Goal: Task Accomplishment & Management: Manage account settings

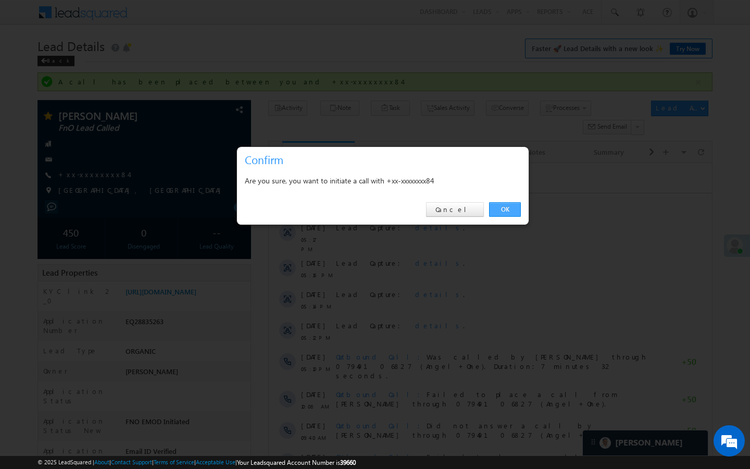
click at [516, 209] on link "OK" at bounding box center [505, 209] width 32 height 15
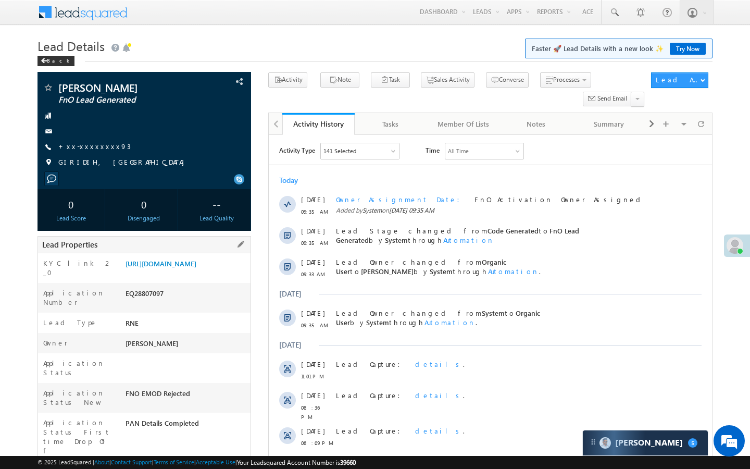
click at [171, 258] on div "[URL][DOMAIN_NAME]" at bounding box center [187, 265] width 128 height 15
click at [172, 268] on link "https://angelbroking1-pk3em7sa.customui-test.leadsquared.com?leadId=0a528c9d-60…" at bounding box center [161, 263] width 71 height 9
click at [191, 268] on link "https://angelbroking1-pk3em7sa.customui-test.leadsquared.com?leadId=0a528c9d-60…" at bounding box center [161, 263] width 71 height 9
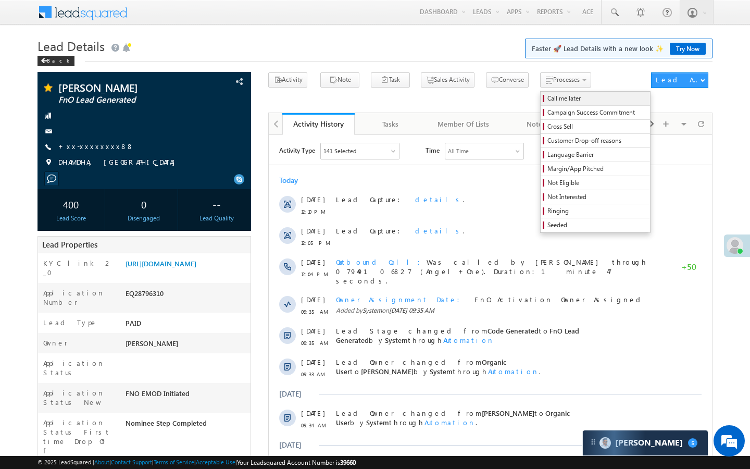
click at [548, 96] on span "Call me later" at bounding box center [597, 98] width 99 height 9
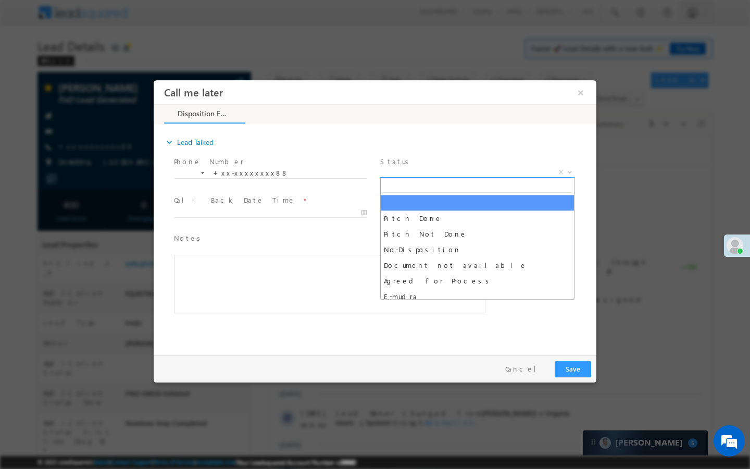
click at [479, 170] on span "X" at bounding box center [477, 172] width 194 height 10
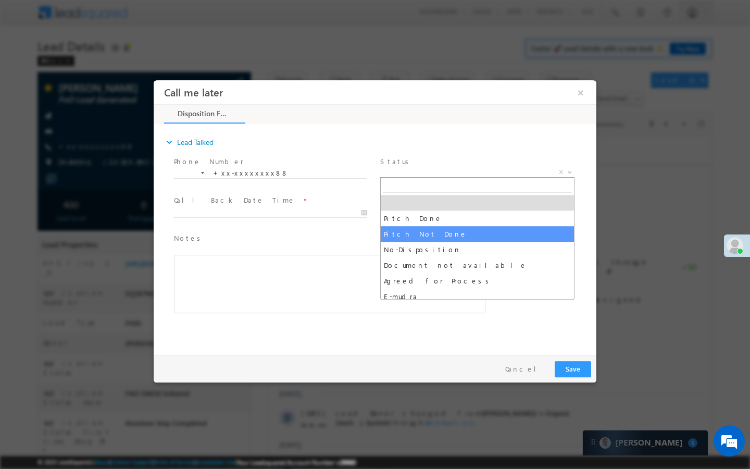
select select "Pitch Not Done"
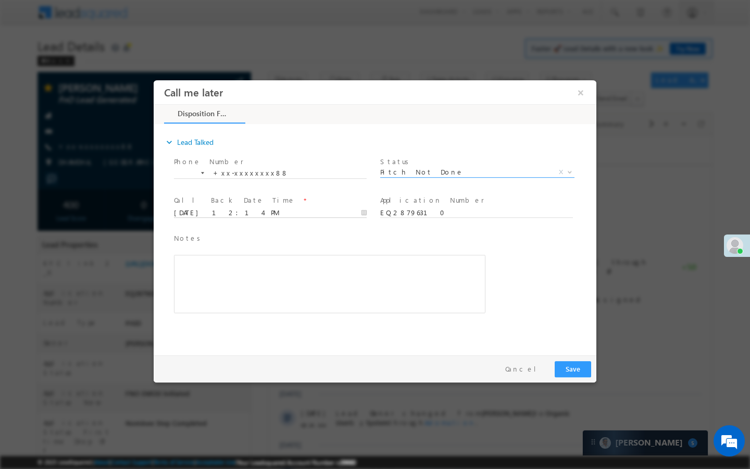
click at [354, 213] on input "09/16/25 12:14 PM" at bounding box center [270, 213] width 193 height 10
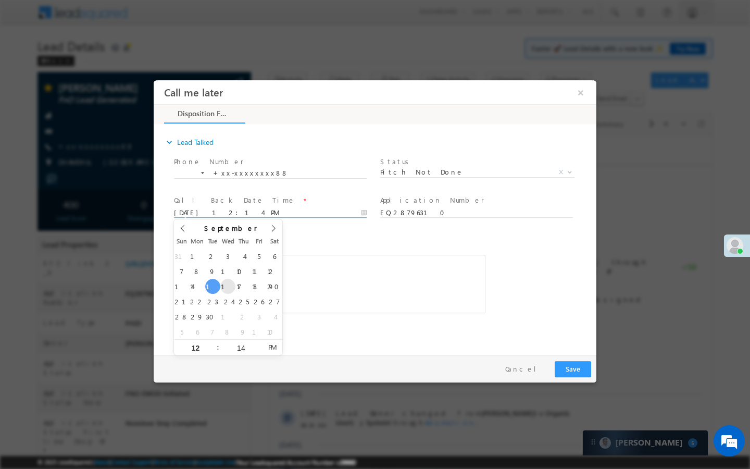
type input "09/17/25 12:14 PM"
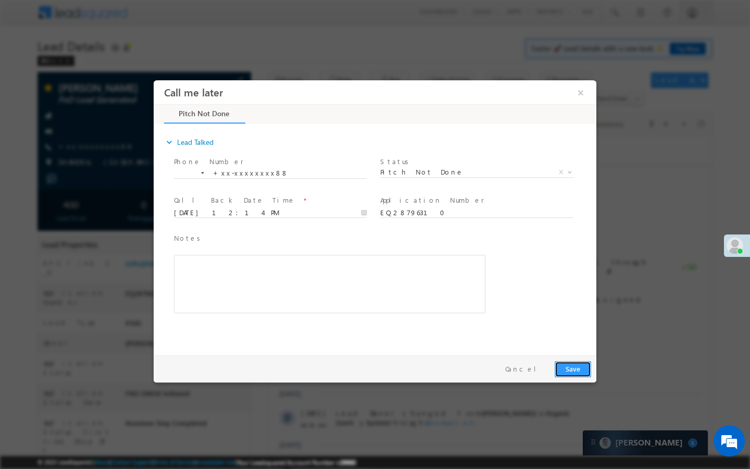
click at [579, 371] on button "Save" at bounding box center [573, 369] width 36 height 16
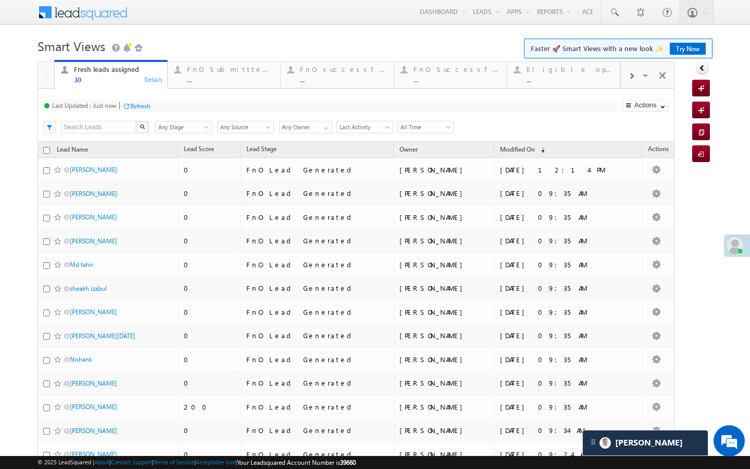
click at [233, 91] on div "Last Updated : Just now Refresh Refreshing... Search X Lead Stage Any Stage Any…" at bounding box center [356, 115] width 637 height 53
click at [244, 78] on div "..." at bounding box center [230, 80] width 87 height 8
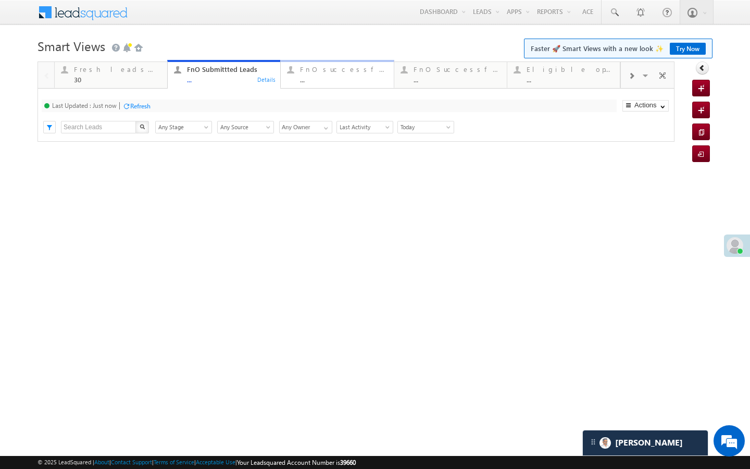
click at [301, 82] on div "..." at bounding box center [343, 80] width 87 height 8
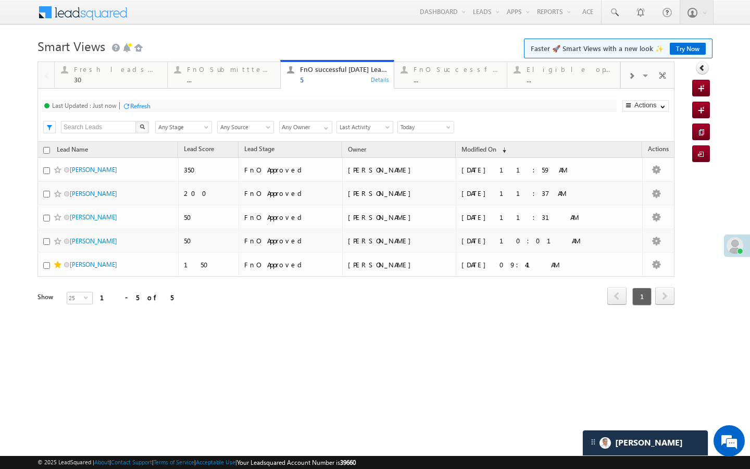
click at [170, 60] on div "Fresh leads assigned 30 Details FnO Submittted Leads ... Details FnO successful…" at bounding box center [337, 73] width 566 height 29
click at [179, 71] on div at bounding box center [177, 69] width 13 height 13
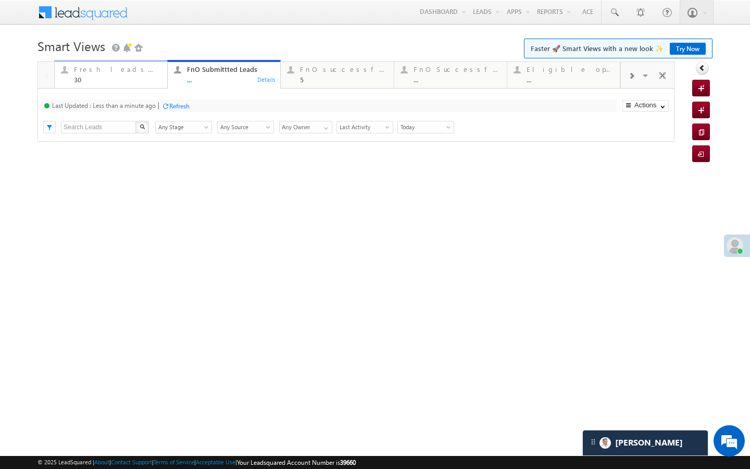
click at [157, 74] on div "Fresh leads assigned 30" at bounding box center [117, 73] width 87 height 20
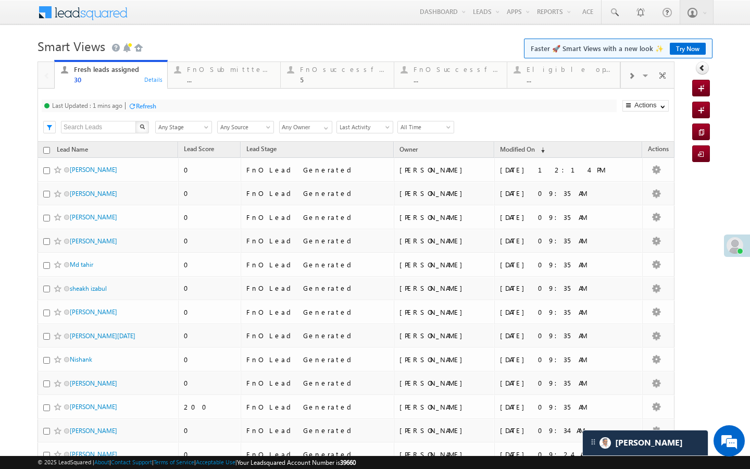
click at [152, 109] on div "Refresh" at bounding box center [146, 106] width 20 height 8
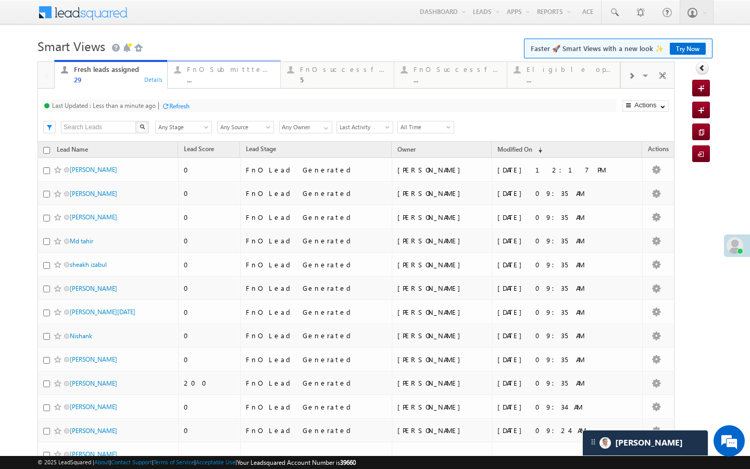
click at [201, 65] on div "FnO Submittted Leads ..." at bounding box center [230, 73] width 87 height 20
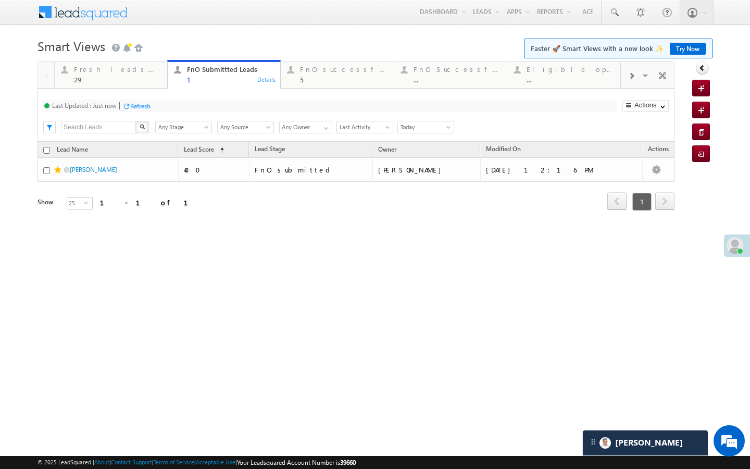
click at [150, 105] on div "Refresh" at bounding box center [140, 106] width 20 height 8
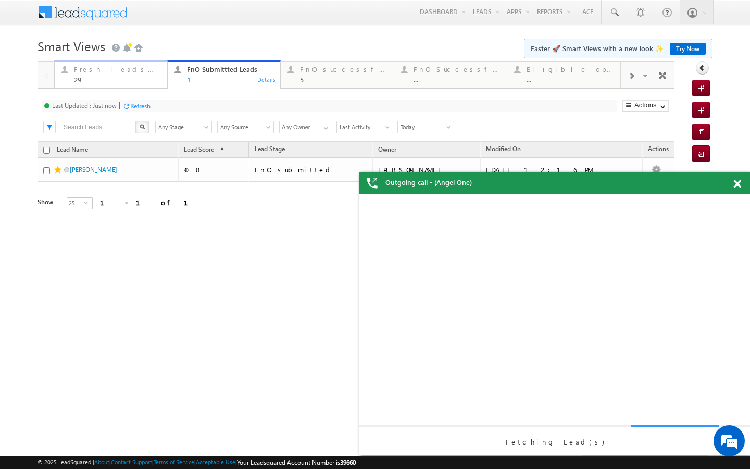
drag, startPoint x: 164, startPoint y: 69, endPoint x: 164, endPoint y: 104, distance: 34.9
click at [164, 69] on div "Fresh leads assigned 29 Details" at bounding box center [111, 73] width 110 height 20
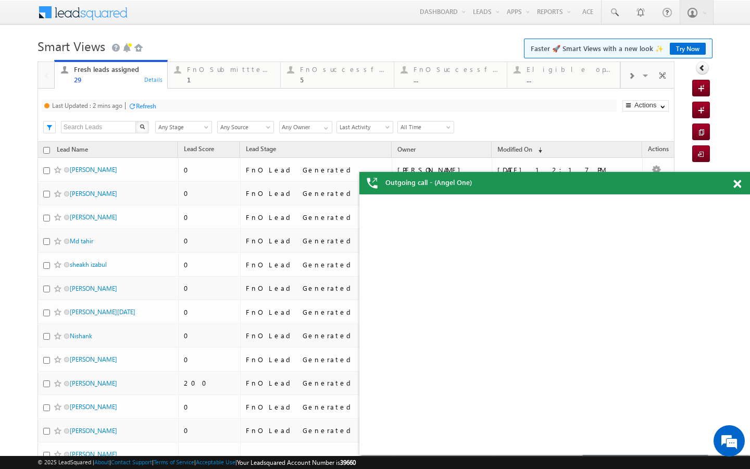
click at [148, 102] on div "Refresh" at bounding box center [146, 106] width 20 height 8
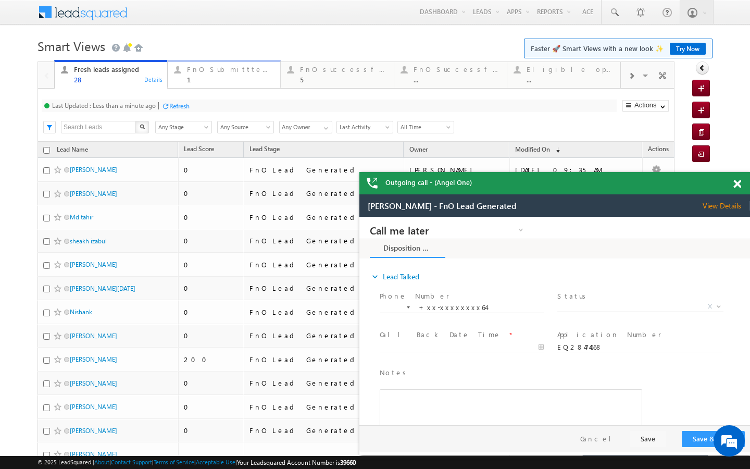
click at [209, 83] on div "1" at bounding box center [230, 80] width 87 height 8
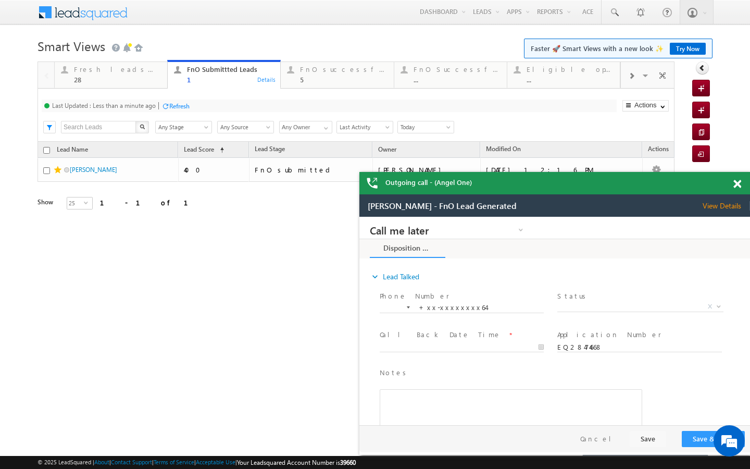
click at [168, 106] on div at bounding box center [165, 106] width 8 height 8
click at [144, 86] on link "Fresh leads assigned 28 Details" at bounding box center [111, 74] width 114 height 28
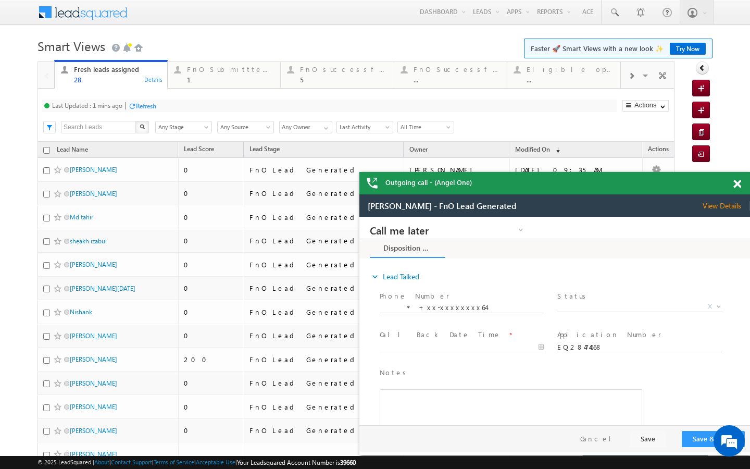
click at [148, 105] on div "Refresh" at bounding box center [146, 106] width 20 height 8
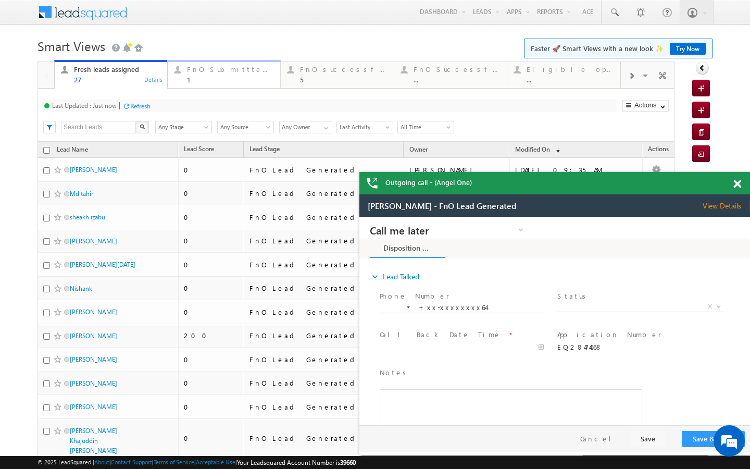
click at [188, 75] on div "FnO Submittted Leads 1" at bounding box center [230, 73] width 87 height 20
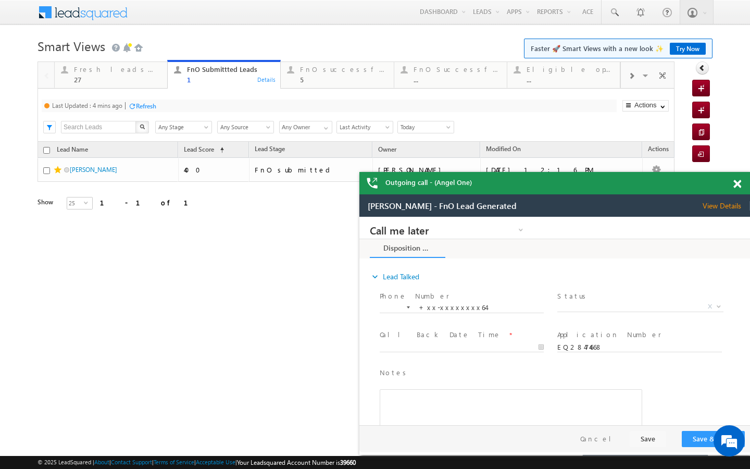
click at [147, 108] on div "Refresh" at bounding box center [146, 106] width 20 height 8
drag, startPoint x: 118, startPoint y: 84, endPoint x: 139, endPoint y: 112, distance: 35.0
click at [118, 84] on link "Fresh leads assigned 27 Details" at bounding box center [111, 74] width 114 height 28
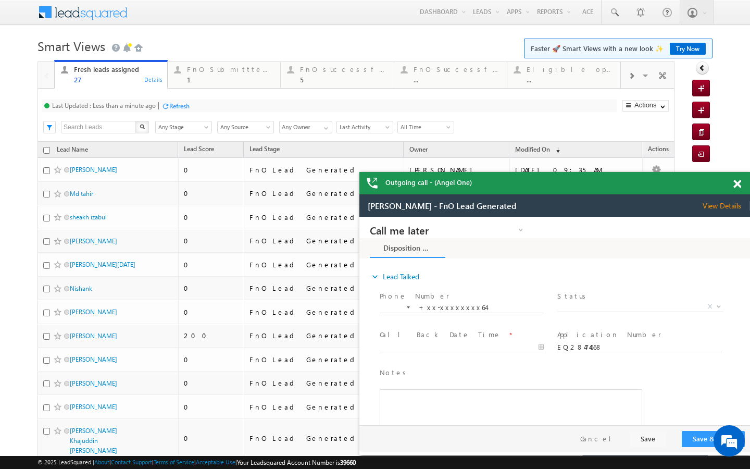
click at [172, 105] on div "Refresh" at bounding box center [179, 106] width 20 height 8
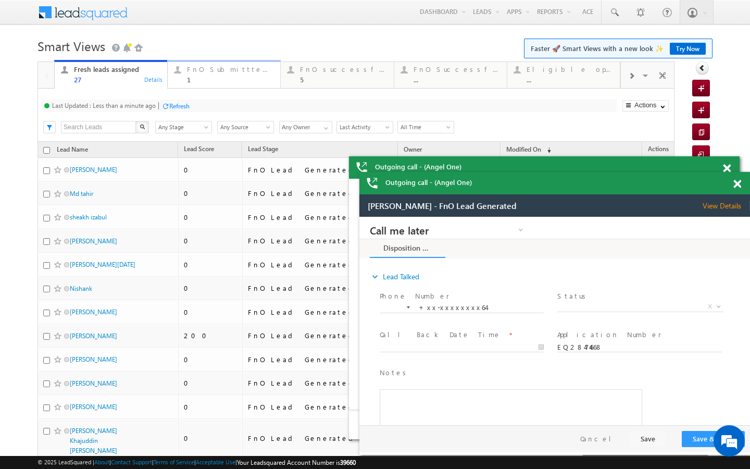
click at [193, 82] on div "1" at bounding box center [230, 80] width 87 height 8
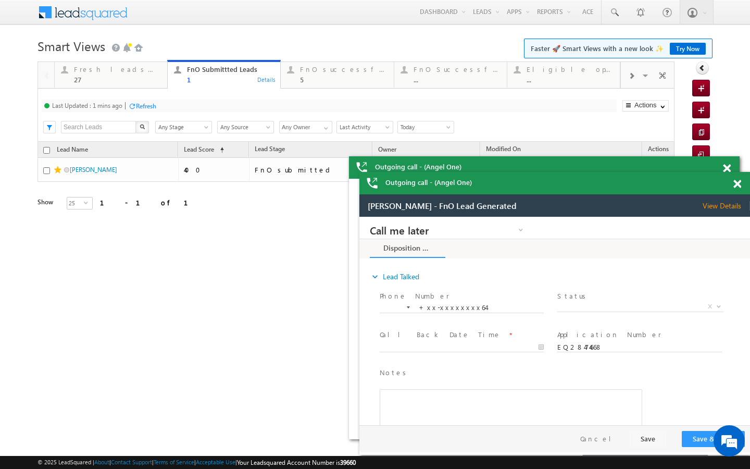
click at [154, 104] on div "Refresh" at bounding box center [146, 106] width 20 height 8
click at [135, 79] on div "27" at bounding box center [117, 80] width 87 height 8
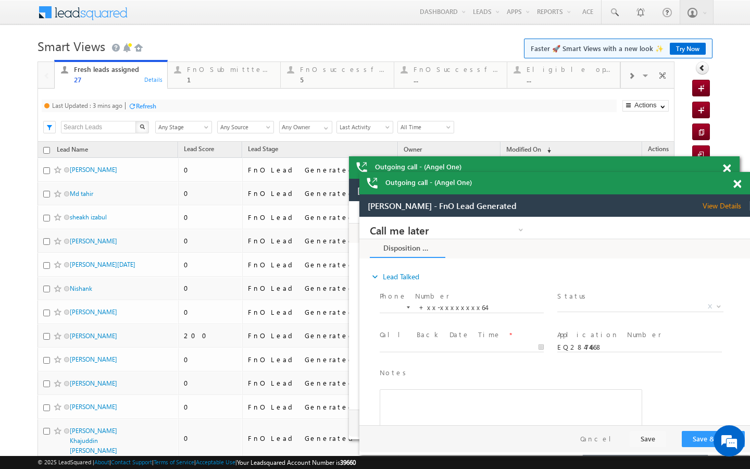
click at [152, 108] on div "Refresh" at bounding box center [146, 106] width 20 height 8
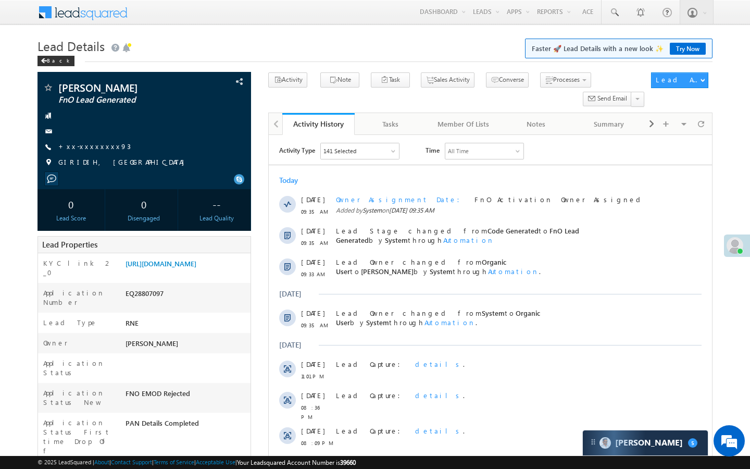
click at [259, 233] on div "[PERSON_NAME] FnO Lead Generated --" at bounding box center [375, 473] width 675 height 802
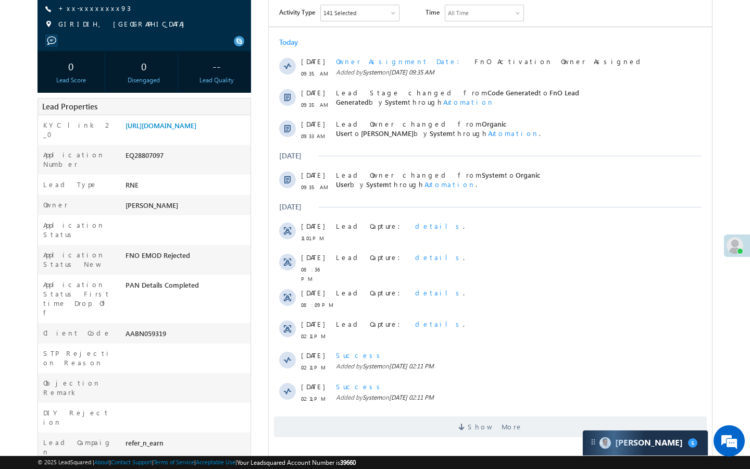
scroll to position [146, 0]
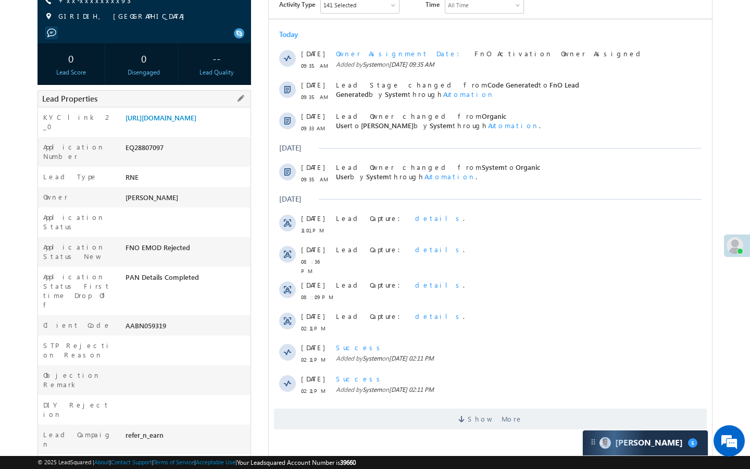
drag, startPoint x: 125, startPoint y: 286, endPoint x: 178, endPoint y: 290, distance: 52.7
click at [178, 320] on div "AABN059319" at bounding box center [187, 327] width 128 height 15
copy div "AABN059319"
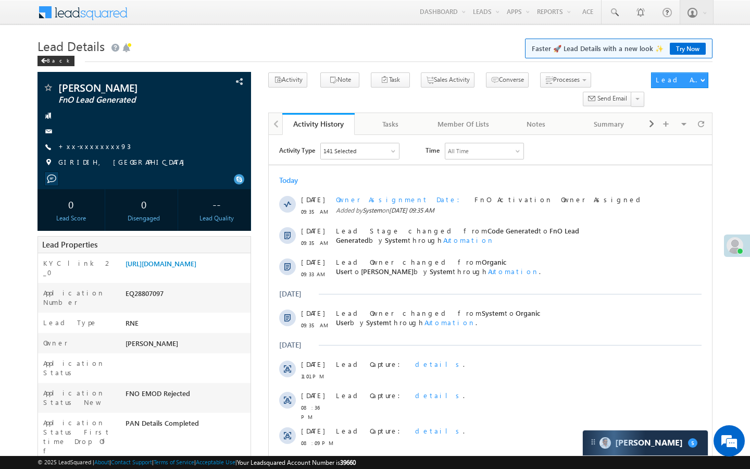
scroll to position [0, 0]
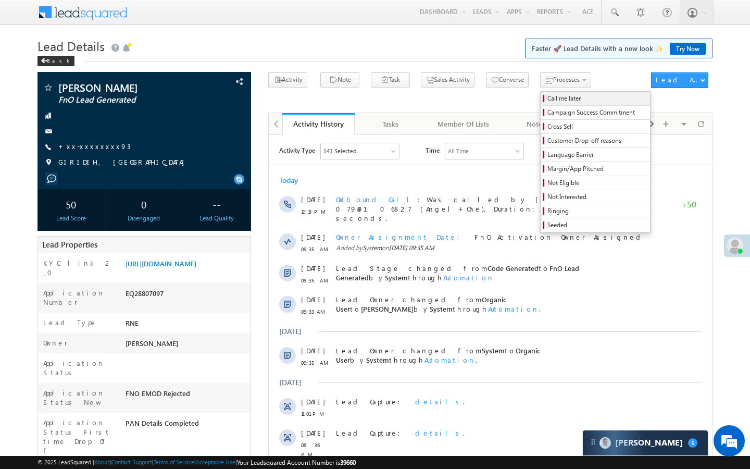
click at [548, 97] on span "Call me later" at bounding box center [597, 98] width 99 height 9
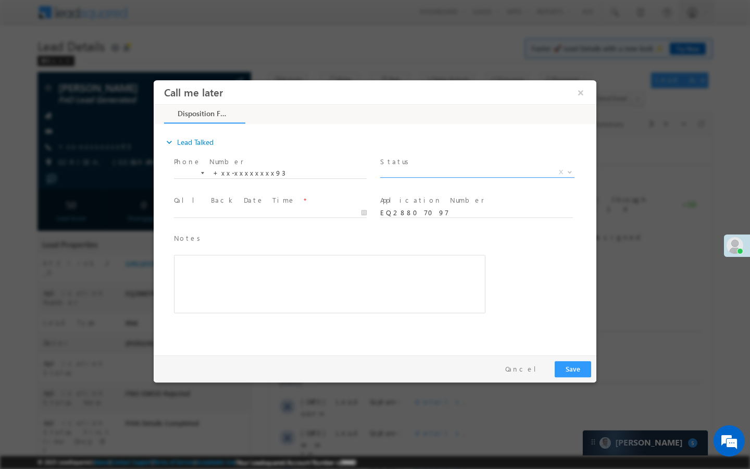
click at [482, 175] on span "X" at bounding box center [477, 172] width 194 height 10
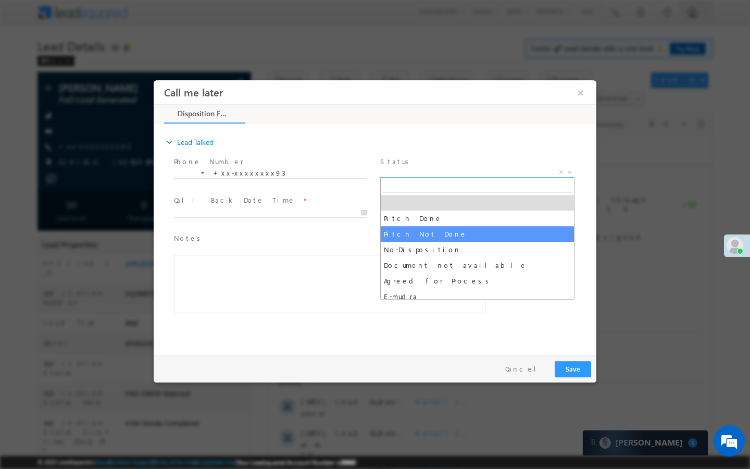
select select "Pitch Not Done"
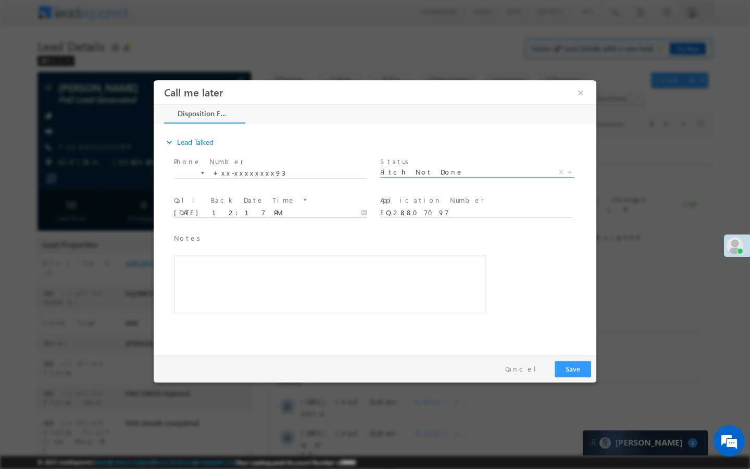
click at [337, 215] on input "09/16/25 12:17 PM" at bounding box center [270, 213] width 193 height 10
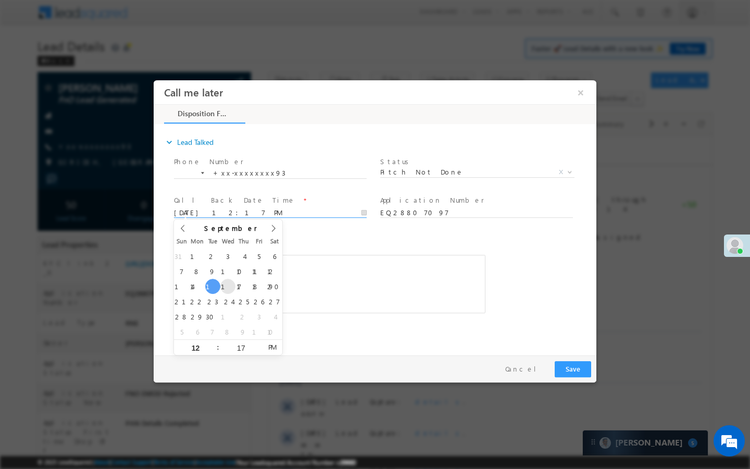
type input "09/17/25 12:17 PM"
click at [578, 367] on button "Save" at bounding box center [573, 369] width 36 height 16
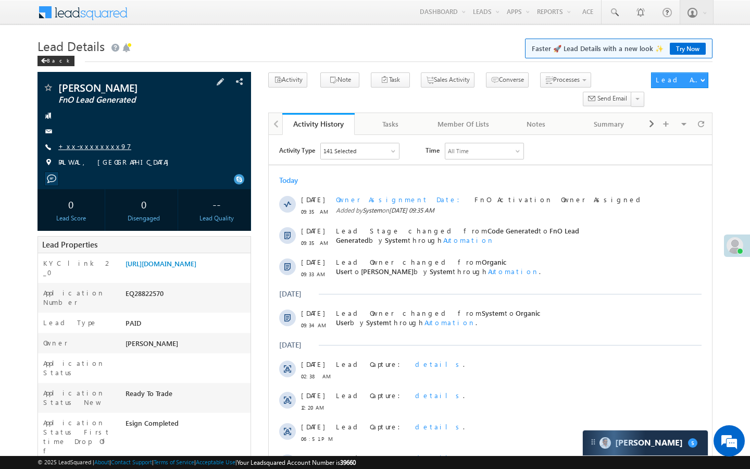
click at [80, 145] on link "+xx-xxxxxxxx97" at bounding box center [94, 146] width 73 height 9
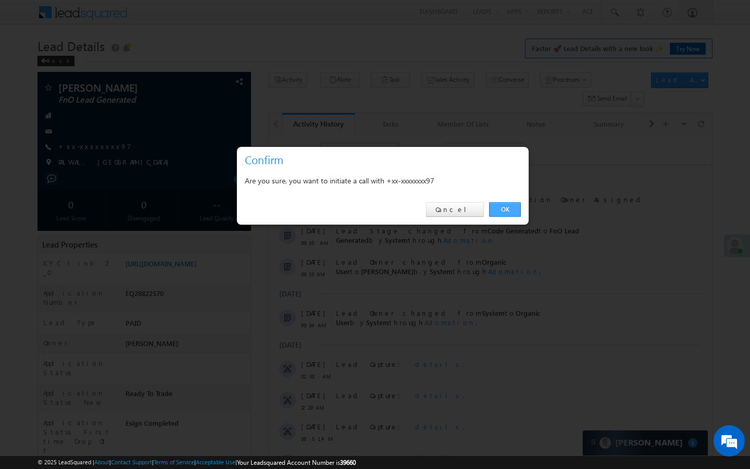
click at [503, 208] on link "OK" at bounding box center [505, 209] width 32 height 15
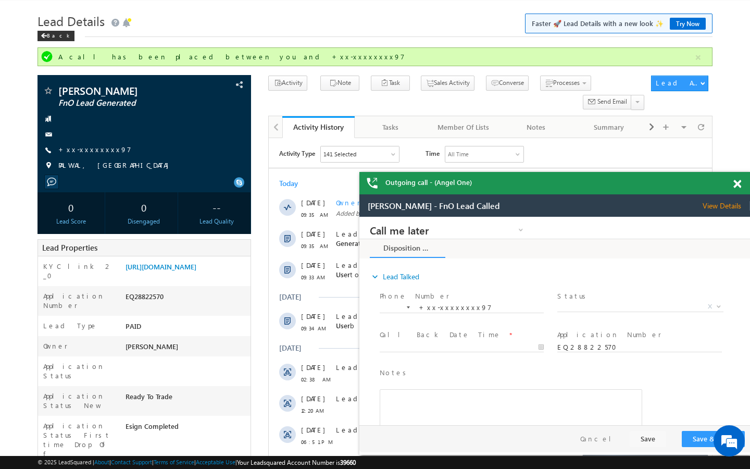
scroll to position [42, 0]
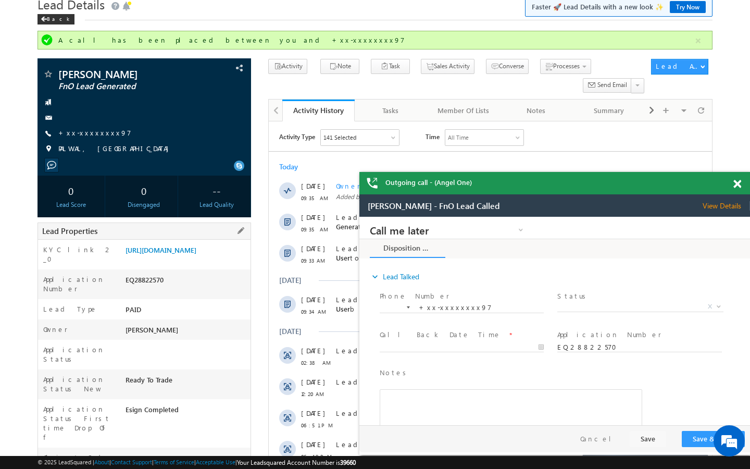
drag, startPoint x: 123, startPoint y: 418, endPoint x: 174, endPoint y: 417, distance: 50.5
click at [174, 453] on div "AABX678661" at bounding box center [187, 460] width 128 height 15
copy div "AABX678661"
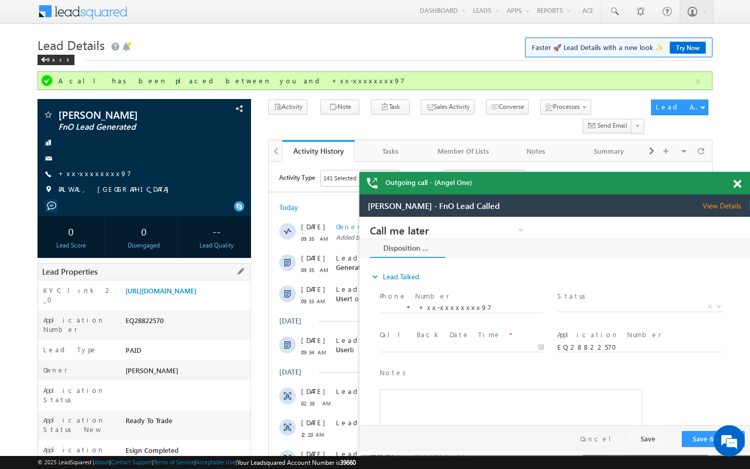
scroll to position [0, 0]
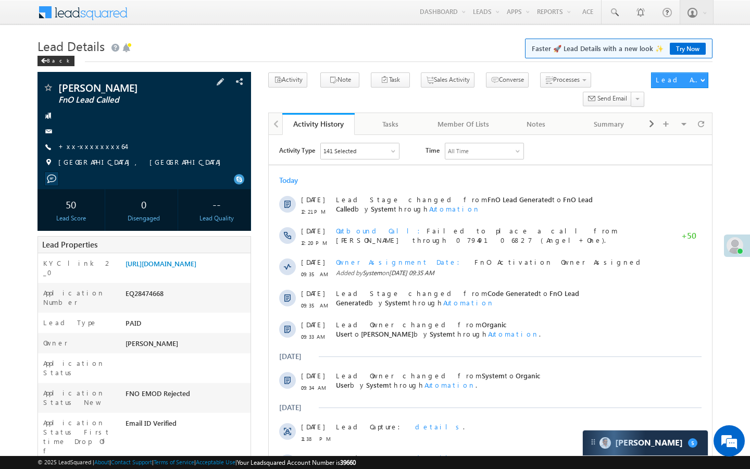
click at [89, 153] on div "[PERSON_NAME] FnO Lead Called +xx-xxxxxxxx64" at bounding box center [144, 127] width 203 height 91
click at [92, 145] on link "+xx-xxxxxxxx64" at bounding box center [91, 146] width 67 height 9
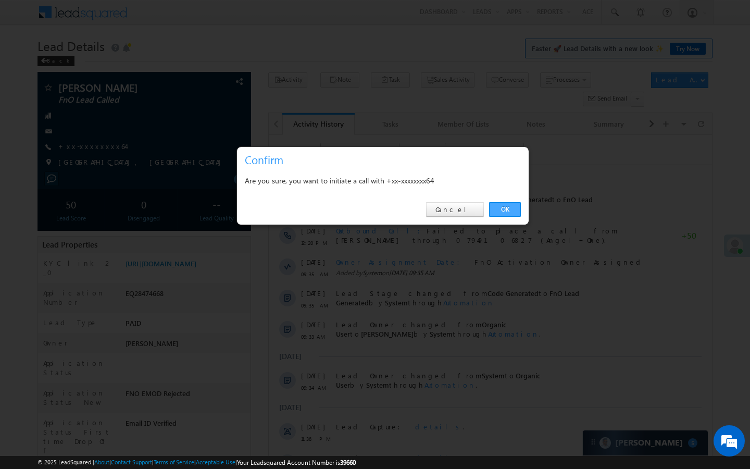
click at [501, 206] on link "OK" at bounding box center [505, 209] width 32 height 15
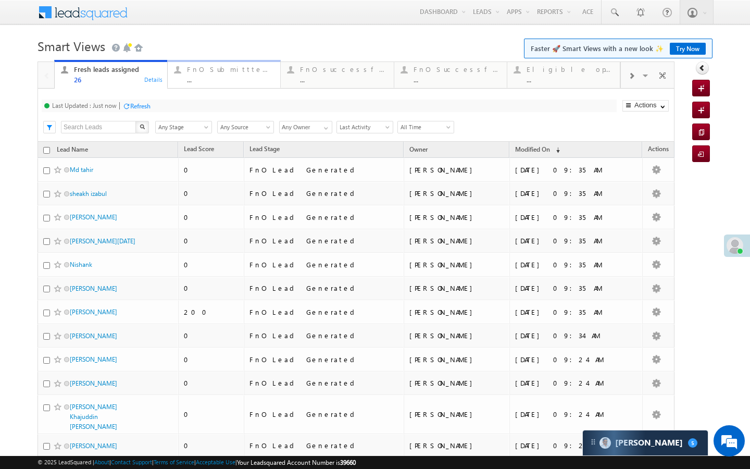
click at [210, 78] on div "..." at bounding box center [230, 80] width 87 height 8
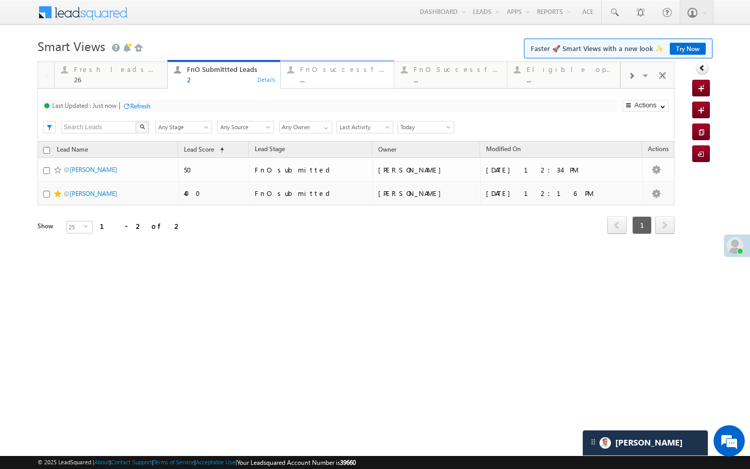
click at [299, 81] on div "FnO successful today Leads ... Details" at bounding box center [337, 73] width 110 height 20
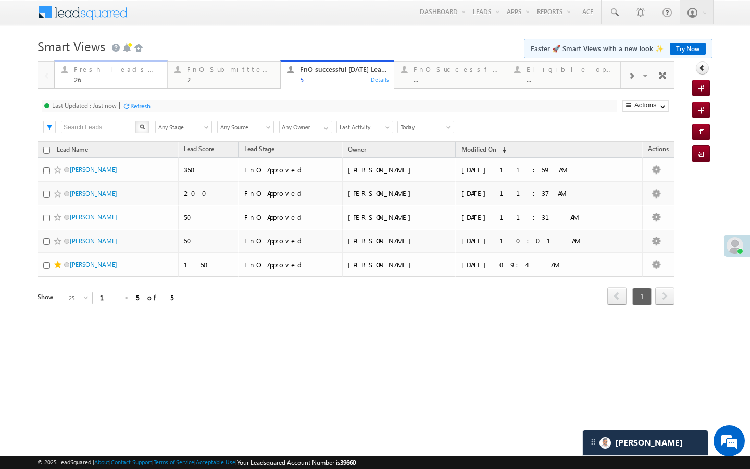
click at [129, 83] on div "26" at bounding box center [117, 80] width 87 height 8
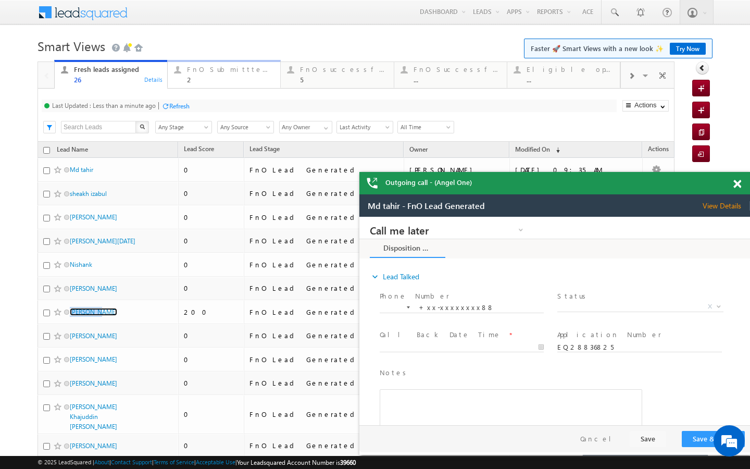
click at [207, 80] on div "2" at bounding box center [230, 80] width 87 height 8
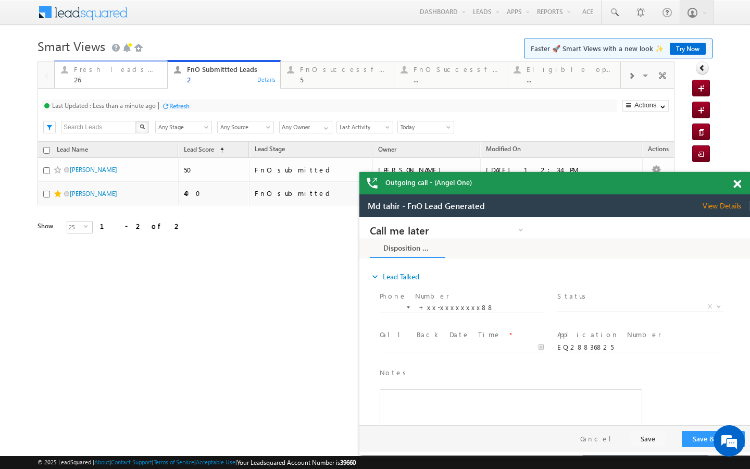
click at [144, 77] on div "26" at bounding box center [117, 80] width 87 height 8
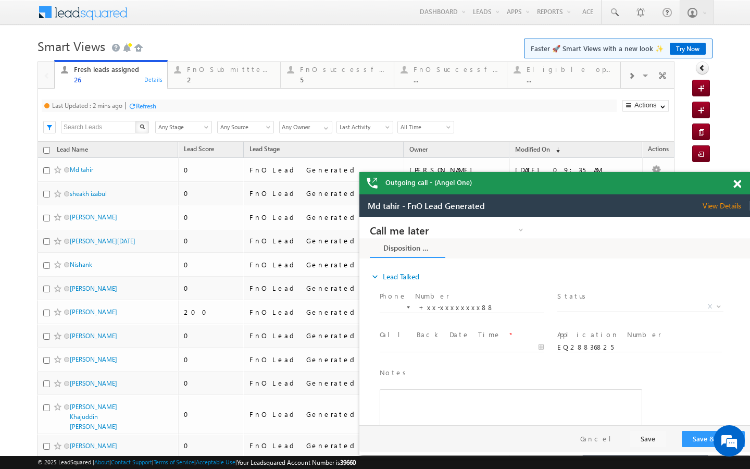
click at [151, 106] on div "Refresh" at bounding box center [146, 106] width 20 height 8
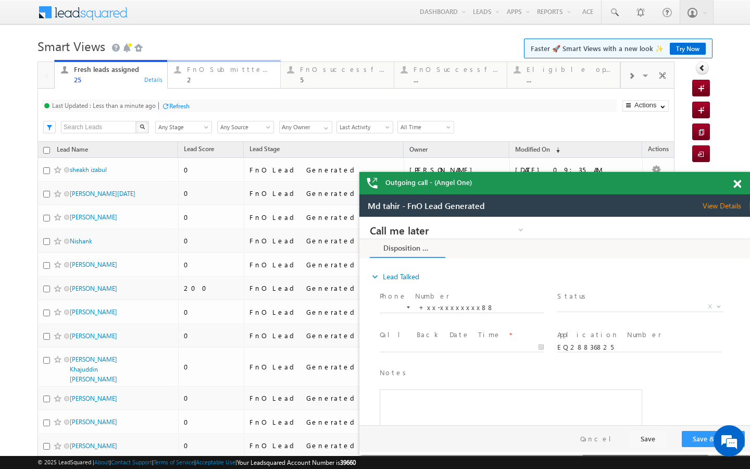
click at [228, 81] on div "2" at bounding box center [230, 80] width 87 height 8
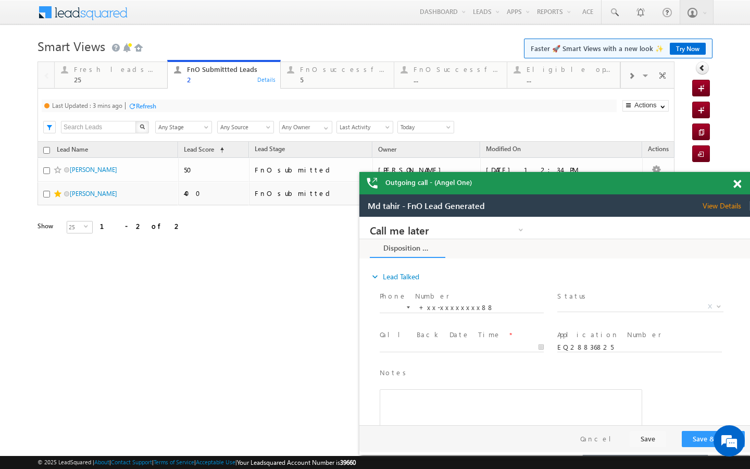
click at [139, 107] on div "Refresh" at bounding box center [146, 106] width 20 height 8
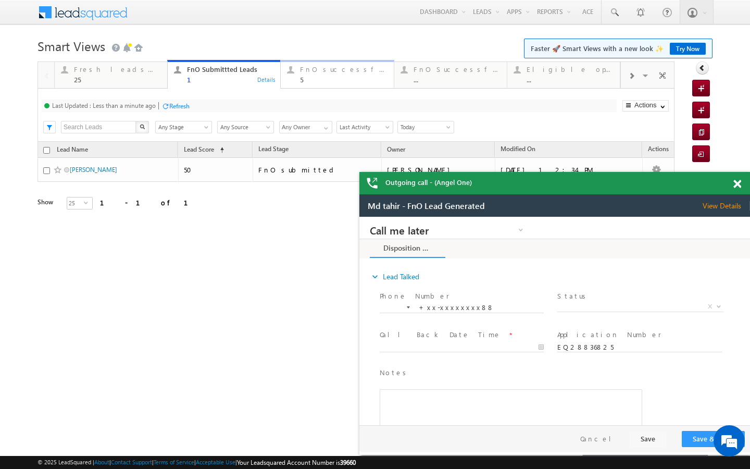
click at [305, 83] on div "5" at bounding box center [343, 80] width 87 height 8
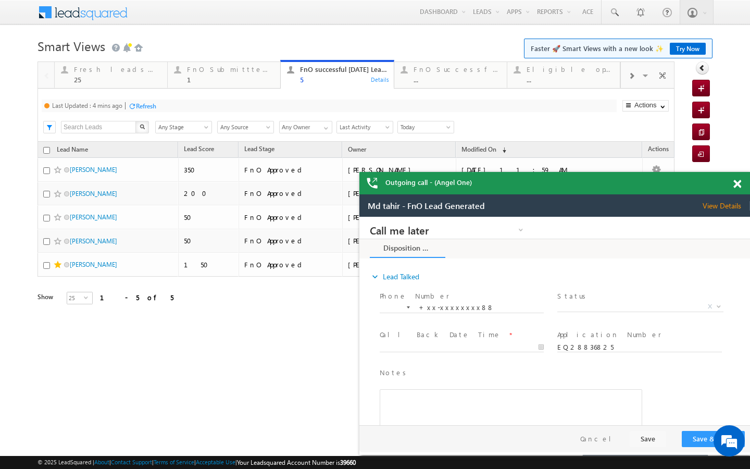
click at [142, 103] on div "Refresh" at bounding box center [146, 106] width 20 height 8
click at [248, 82] on div "1" at bounding box center [230, 80] width 87 height 8
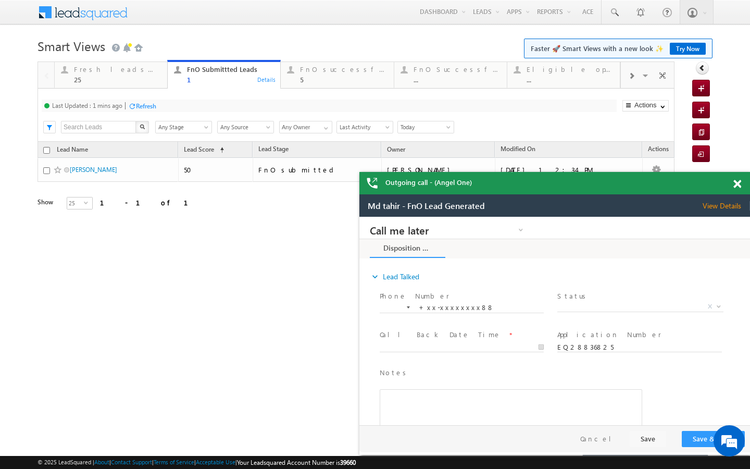
click at [146, 106] on div "Refresh" at bounding box center [146, 106] width 20 height 8
drag, startPoint x: 327, startPoint y: 82, endPoint x: 317, endPoint y: 85, distance: 10.4
click at [327, 82] on div "5" at bounding box center [343, 80] width 87 height 8
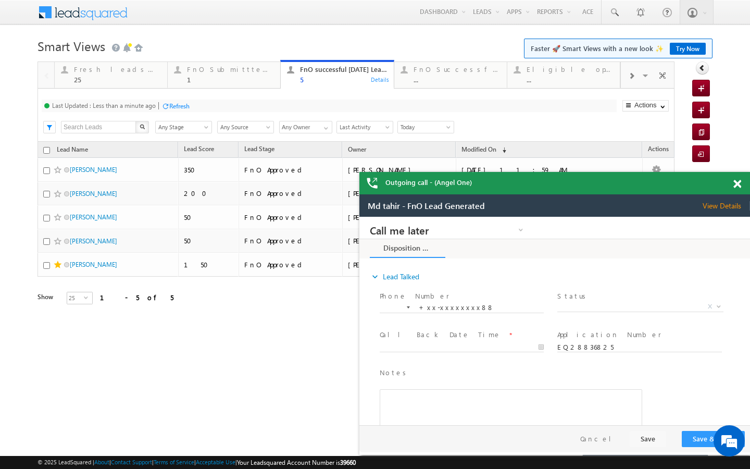
click at [166, 108] on div at bounding box center [165, 106] width 8 height 8
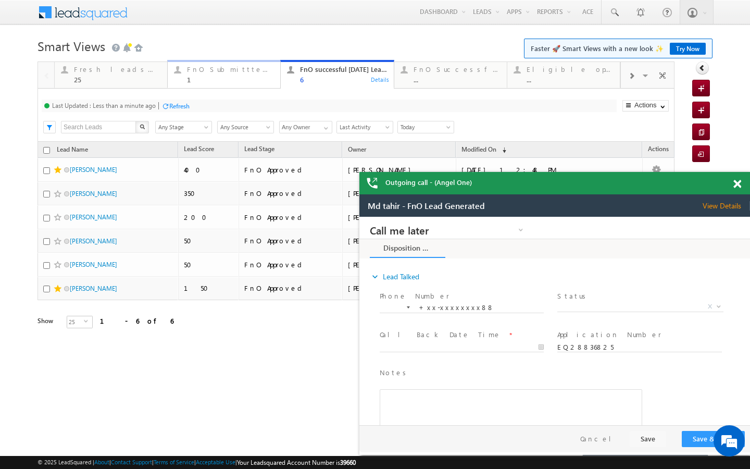
drag, startPoint x: 247, startPoint y: 81, endPoint x: 163, endPoint y: 92, distance: 85.1
click at [247, 81] on div "1" at bounding box center [230, 80] width 87 height 8
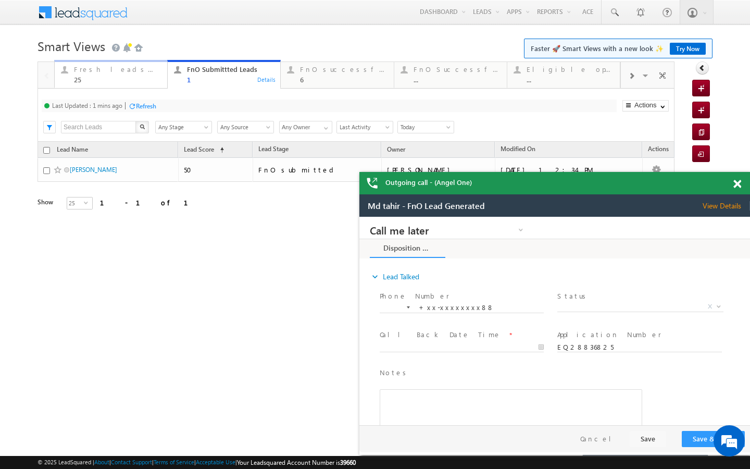
click at [121, 84] on link "Fresh leads assigned 25 Details" at bounding box center [111, 74] width 114 height 28
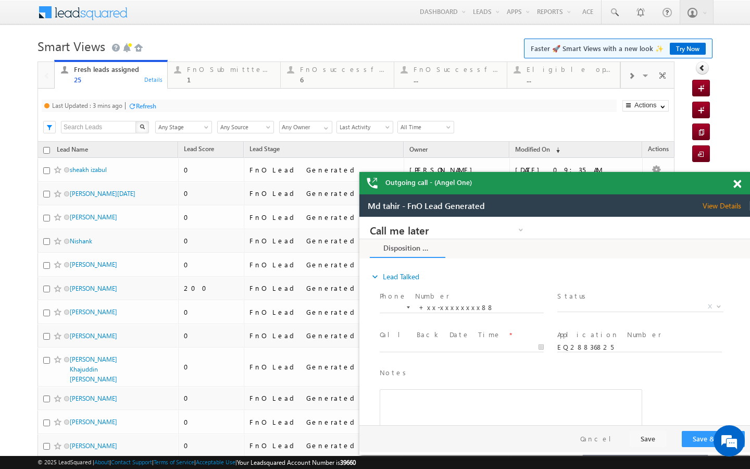
click at [152, 103] on div "Refresh" at bounding box center [146, 106] width 20 height 8
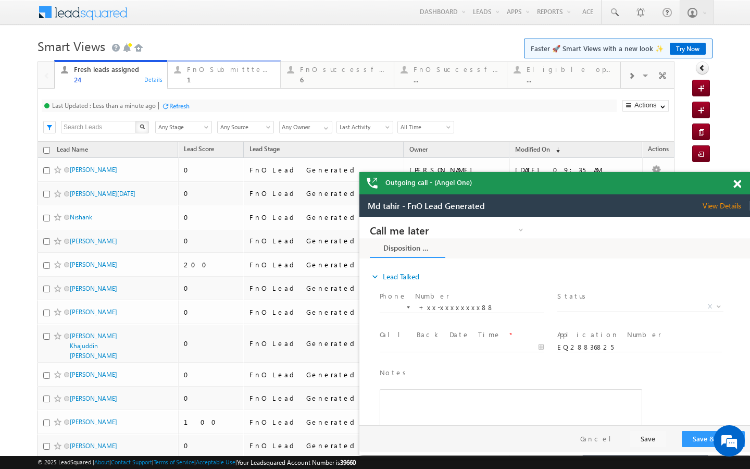
click at [218, 76] on div "1" at bounding box center [230, 80] width 87 height 8
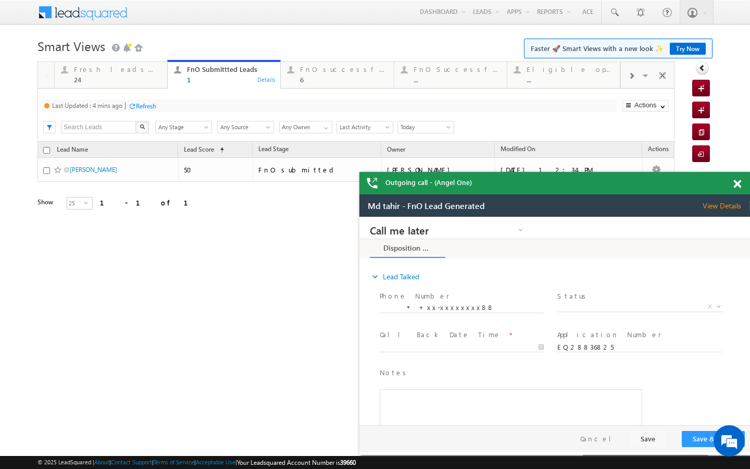
click at [151, 108] on div "Refresh" at bounding box center [146, 106] width 20 height 8
drag, startPoint x: 349, startPoint y: 68, endPoint x: 223, endPoint y: 115, distance: 134.5
click at [349, 68] on div "FnO successful today Leads" at bounding box center [343, 69] width 87 height 8
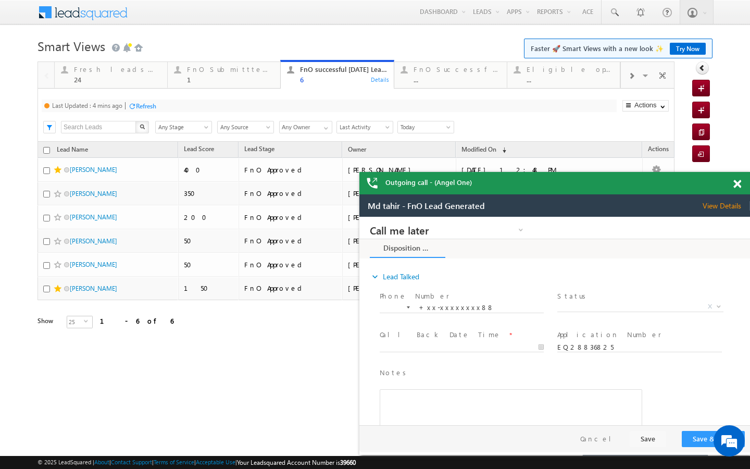
click at [152, 109] on div "Refresh" at bounding box center [146, 106] width 20 height 8
click at [248, 72] on div "FnO Submittted Leads" at bounding box center [230, 69] width 87 height 8
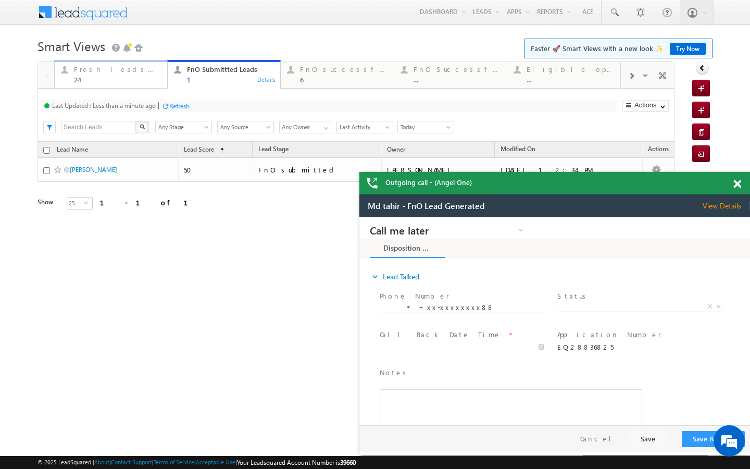
click at [136, 81] on div "24" at bounding box center [117, 80] width 87 height 8
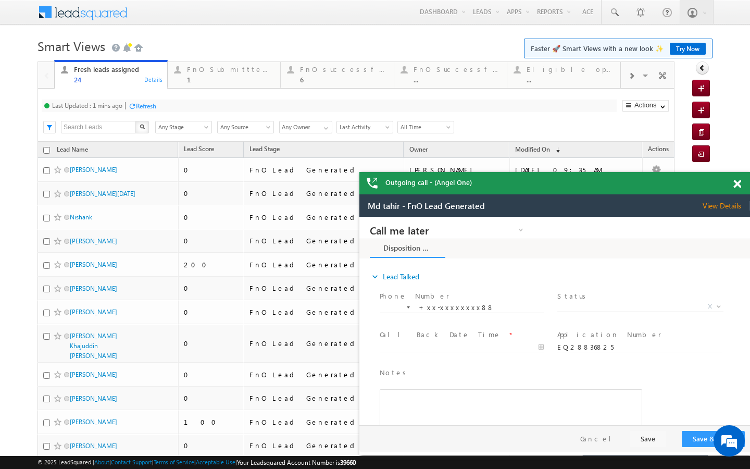
click at [156, 107] on div "Refresh" at bounding box center [146, 106] width 20 height 8
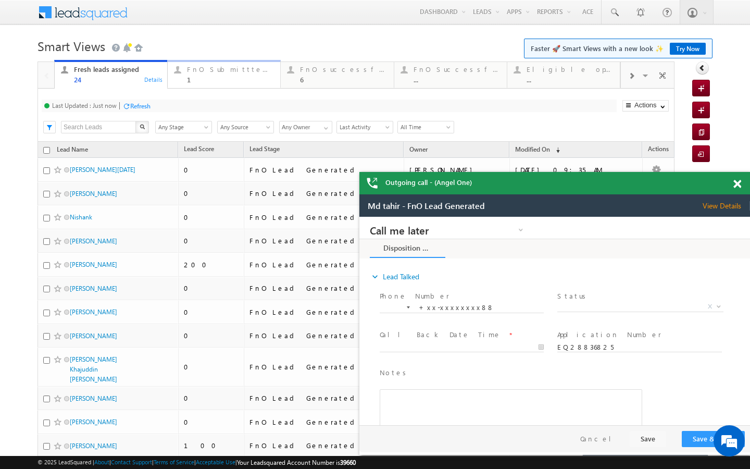
click at [204, 88] on link "FnO Submittted Leads 1 Details" at bounding box center [224, 74] width 114 height 28
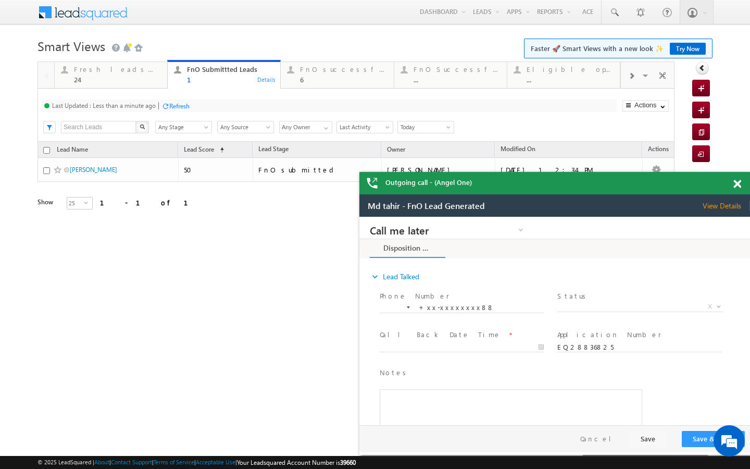
click at [175, 104] on div "Refresh" at bounding box center [179, 106] width 20 height 8
click at [150, 79] on div "24" at bounding box center [117, 80] width 87 height 8
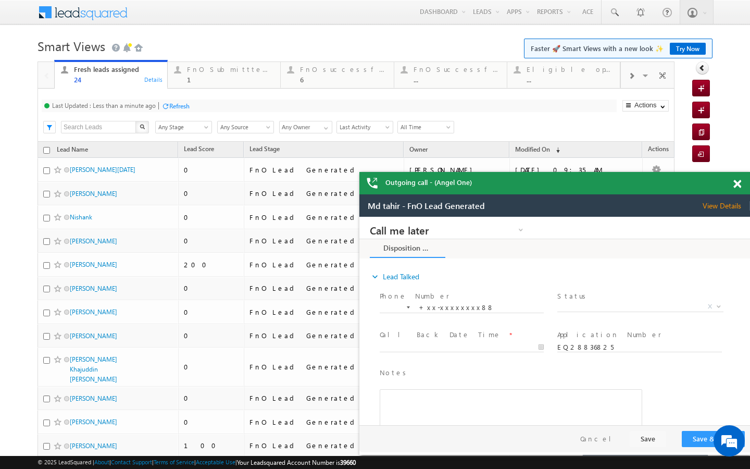
click at [165, 106] on div at bounding box center [165, 106] width 8 height 8
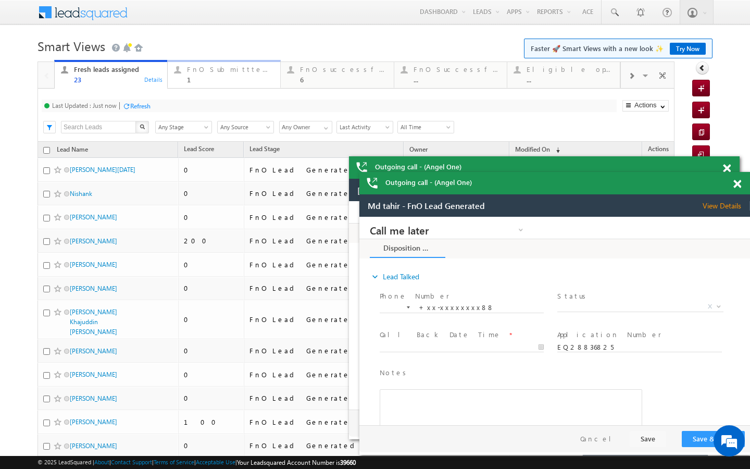
click at [185, 86] on link "FnO Submittted Leads 1 Details" at bounding box center [224, 74] width 114 height 28
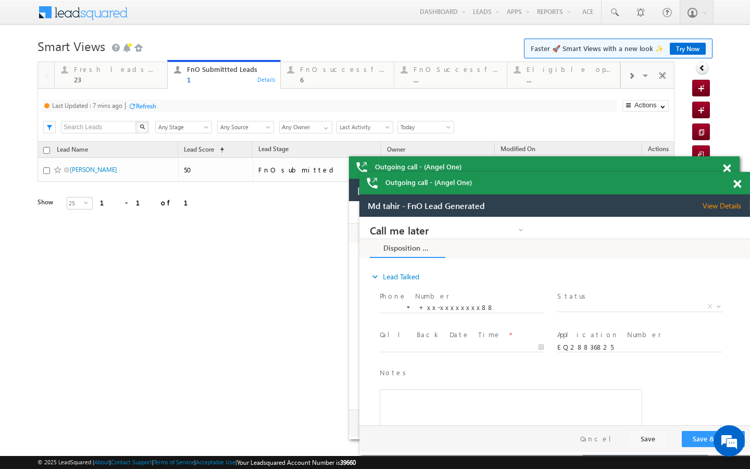
click at [148, 104] on div "Refresh" at bounding box center [146, 106] width 20 height 8
click at [154, 104] on div "Last Updated : Just now Refresh Refreshing..." at bounding box center [329, 105] width 575 height 13
click at [142, 107] on div "Refresh" at bounding box center [140, 106] width 20 height 8
click at [149, 80] on div "23" at bounding box center [117, 80] width 87 height 8
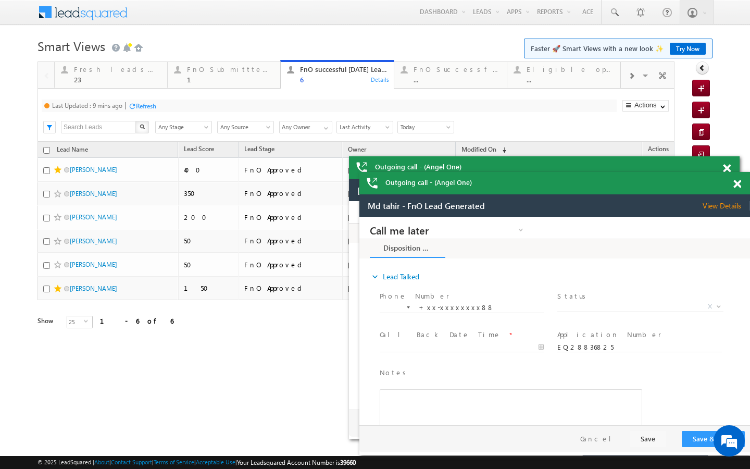
click at [144, 107] on div "Refresh" at bounding box center [146, 106] width 20 height 8
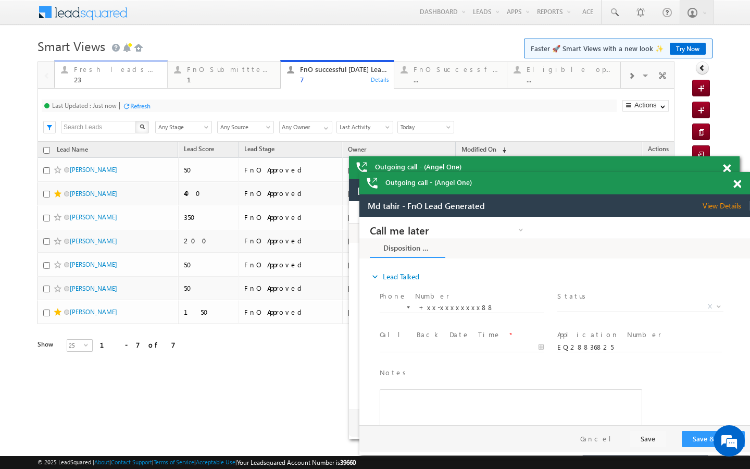
drag, startPoint x: 130, startPoint y: 76, endPoint x: 144, endPoint y: 110, distance: 37.8
click at [130, 76] on div "23" at bounding box center [117, 80] width 87 height 8
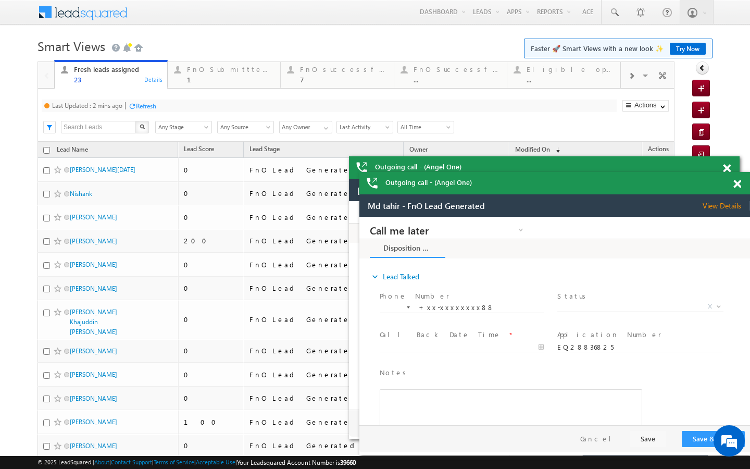
click at [156, 110] on div "Refresh" at bounding box center [142, 106] width 28 height 10
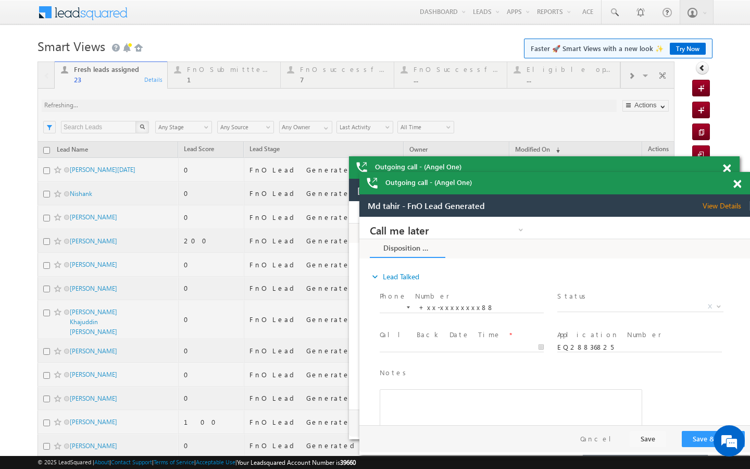
click at [153, 103] on div at bounding box center [356, 418] width 637 height 714
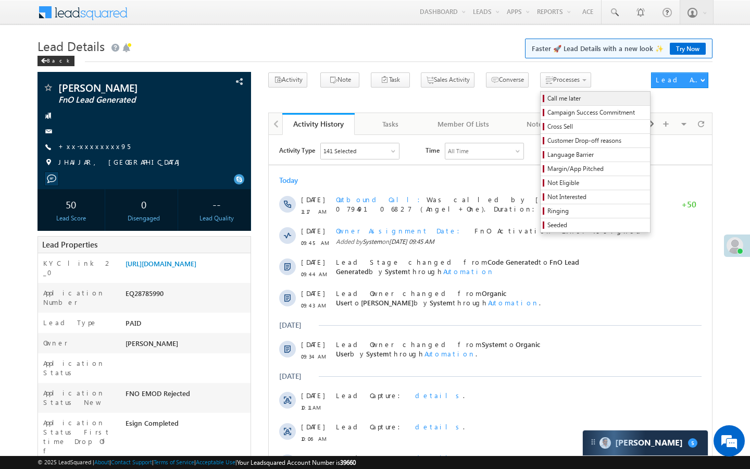
click at [548, 98] on span "Call me later" at bounding box center [597, 98] width 99 height 9
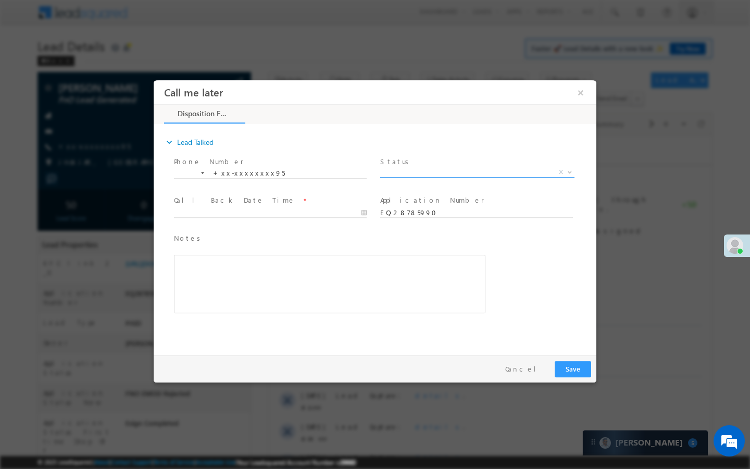
click at [487, 171] on span "X" at bounding box center [477, 172] width 194 height 10
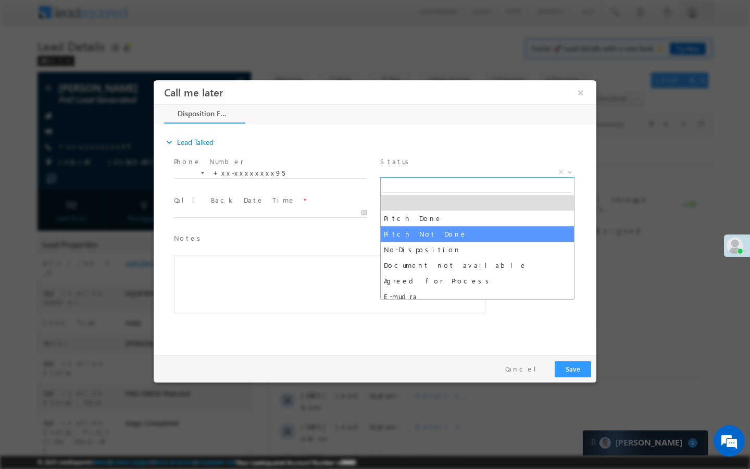
select select "Pitch Not Done"
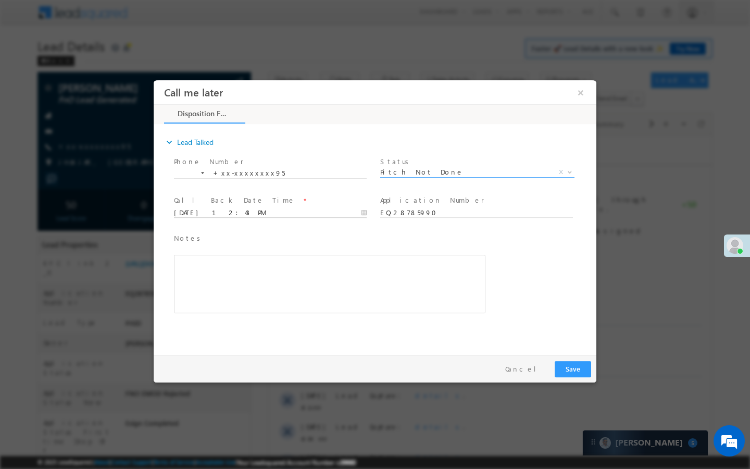
click at [345, 213] on input "[DATE] 12:43 PM" at bounding box center [270, 213] width 193 height 10
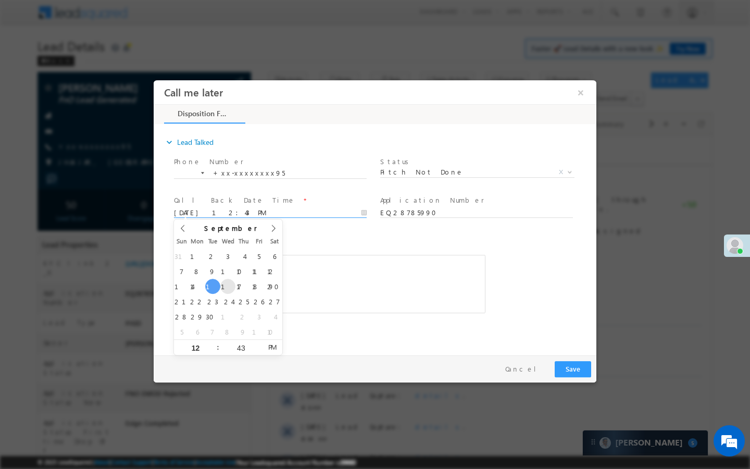
type input "09/17/25 12:43 PM"
click at [580, 359] on div "Pay & Save Save Cancel" at bounding box center [378, 368] width 448 height 27
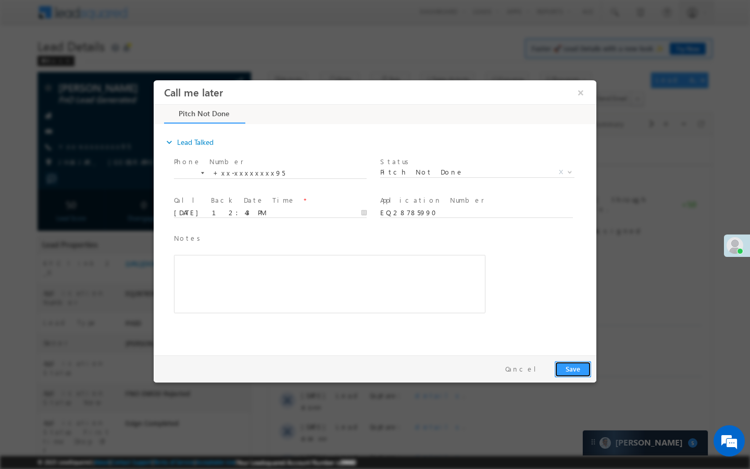
click at [577, 375] on button "Save" at bounding box center [573, 369] width 36 height 16
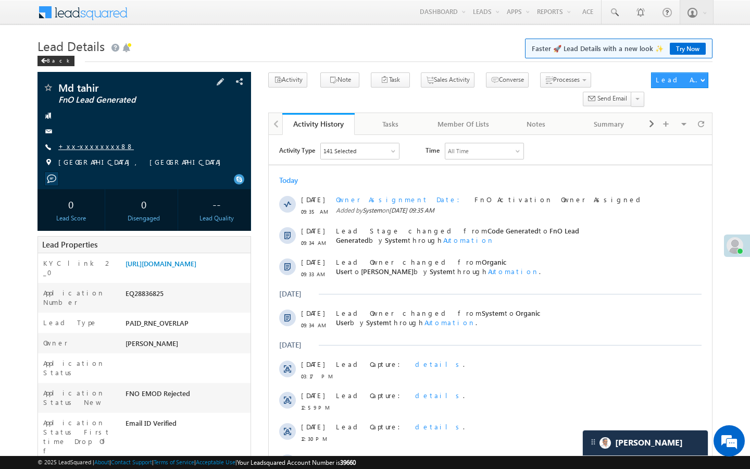
click at [84, 144] on link "+xx-xxxxxxxx88" at bounding box center [96, 146] width 76 height 9
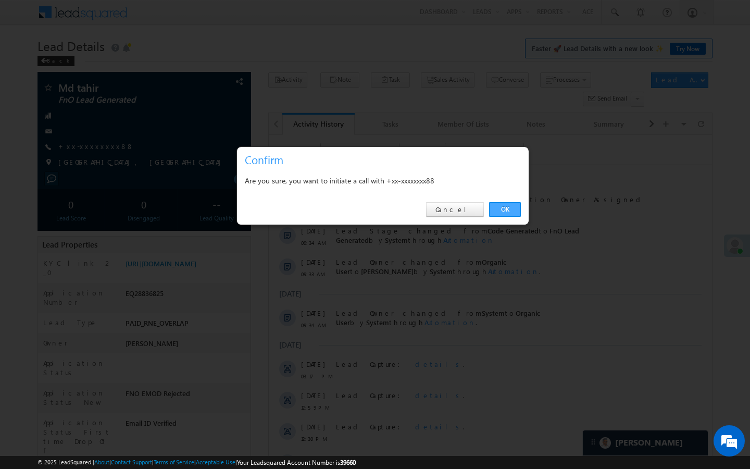
click at [502, 205] on link "OK" at bounding box center [505, 209] width 32 height 15
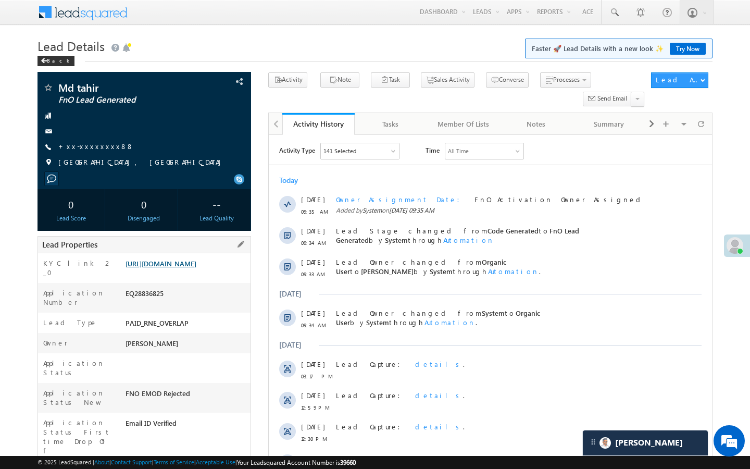
click at [196, 268] on link "[URL][DOMAIN_NAME]" at bounding box center [161, 263] width 71 height 9
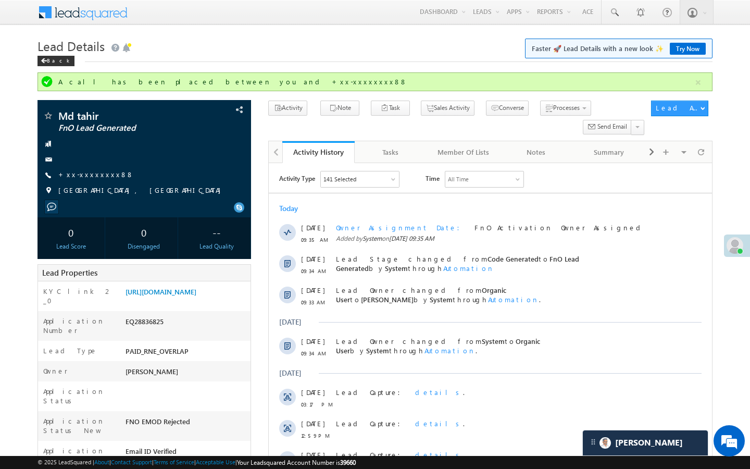
click at [268, 209] on div at bounding box center [490, 397] width 444 height 468
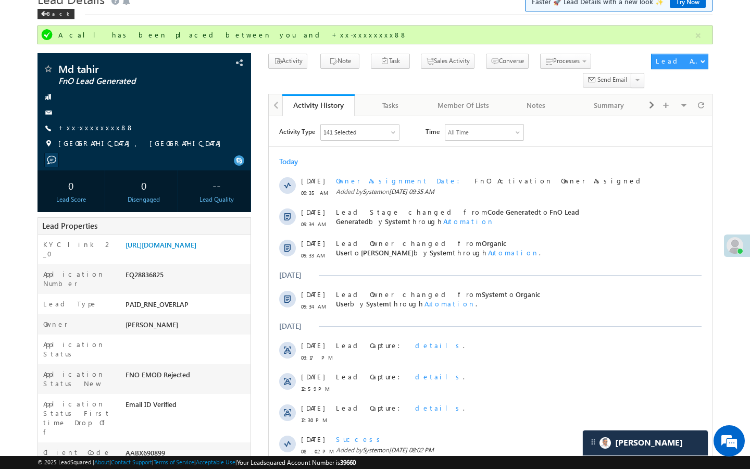
scroll to position [63, 0]
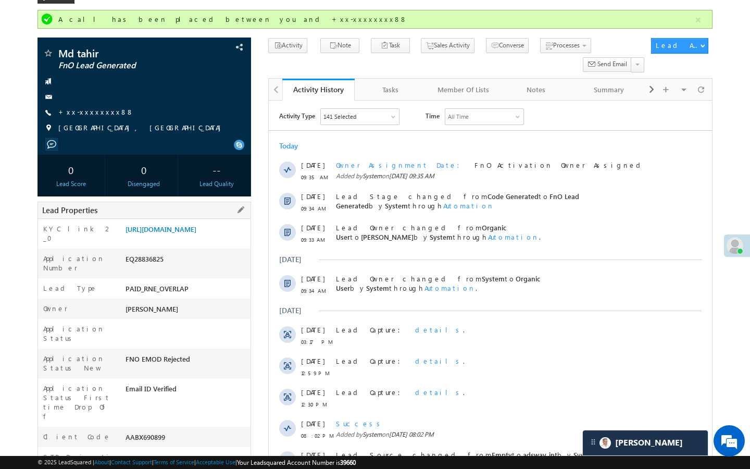
drag, startPoint x: 126, startPoint y: 407, endPoint x: 204, endPoint y: 407, distance: 78.1
click at [204, 432] on div "AABX690899" at bounding box center [187, 439] width 128 height 15
copy div "AABX690899"
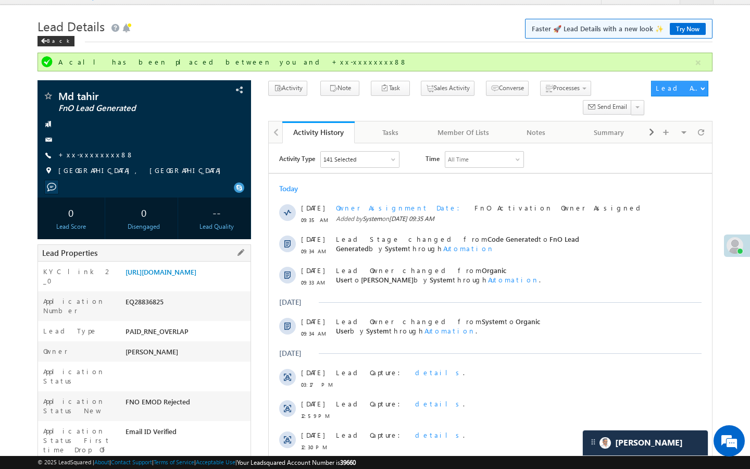
scroll to position [0, 0]
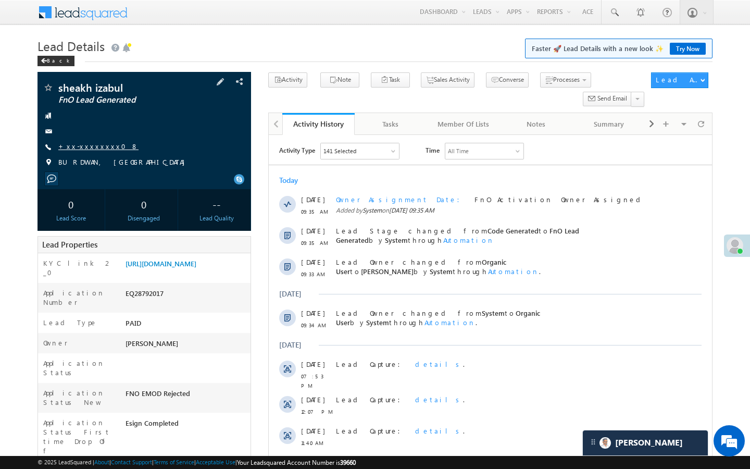
click at [89, 149] on link "+xx-xxxxxxxx08" at bounding box center [98, 146] width 80 height 9
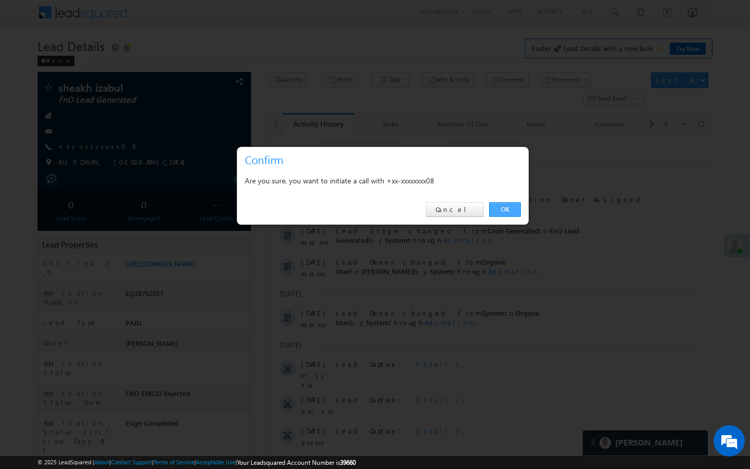
click at [509, 211] on link "OK" at bounding box center [505, 209] width 32 height 15
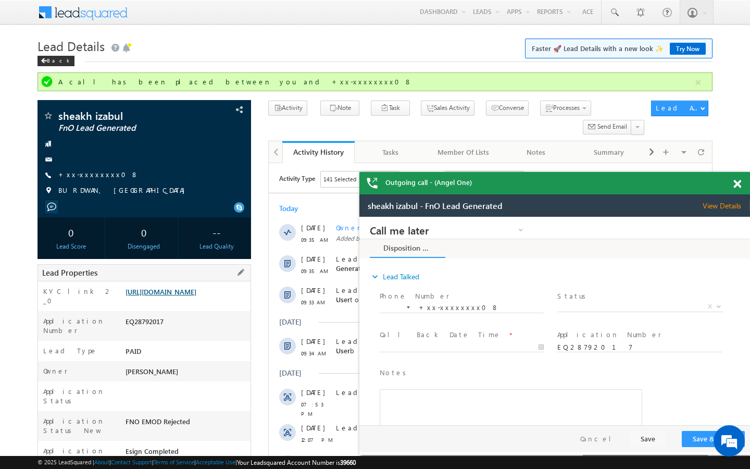
click at [196, 296] on link "[URL][DOMAIN_NAME]" at bounding box center [161, 291] width 71 height 9
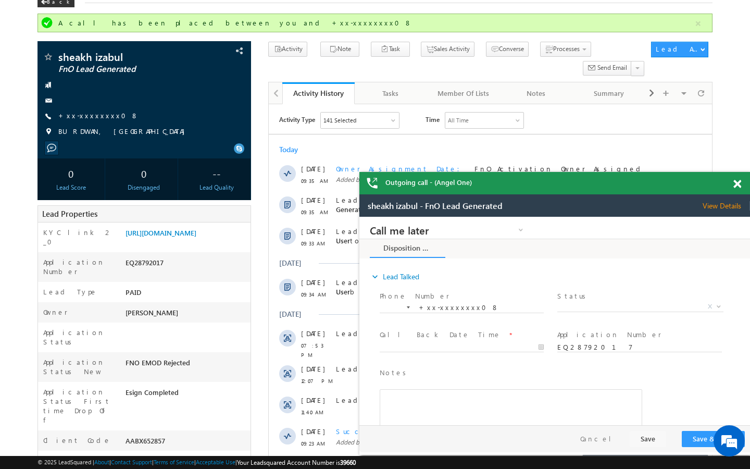
scroll to position [63, 0]
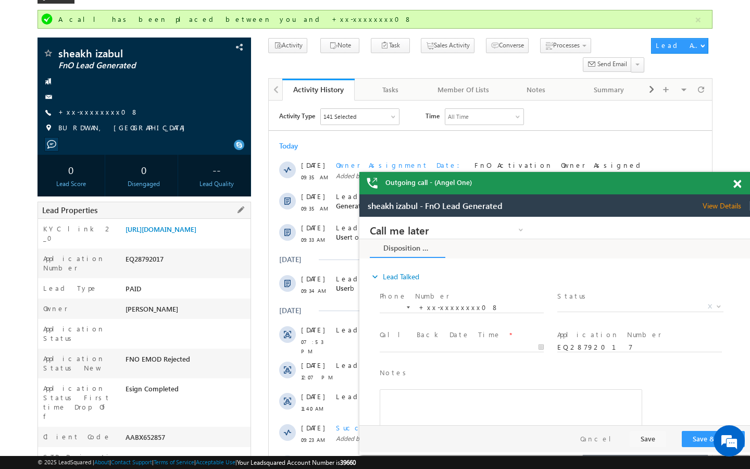
drag, startPoint x: 124, startPoint y: 405, endPoint x: 196, endPoint y: 405, distance: 71.9
click at [196, 432] on div "AABX652857" at bounding box center [187, 439] width 128 height 15
copy div "AABX652857"
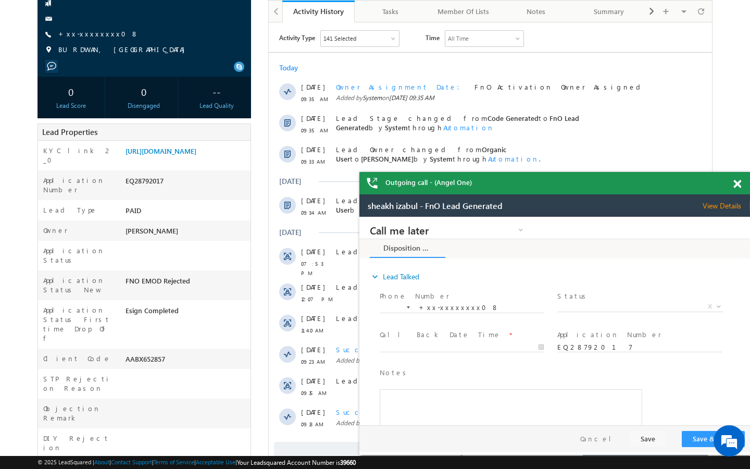
scroll to position [146, 0]
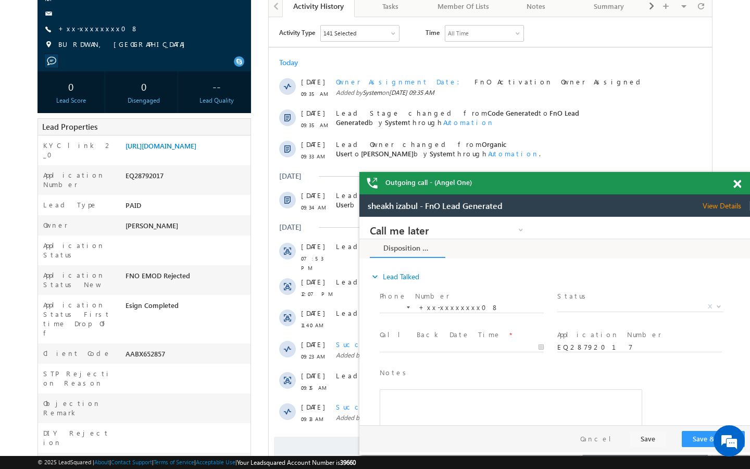
click at [738, 181] on span at bounding box center [737, 184] width 8 height 9
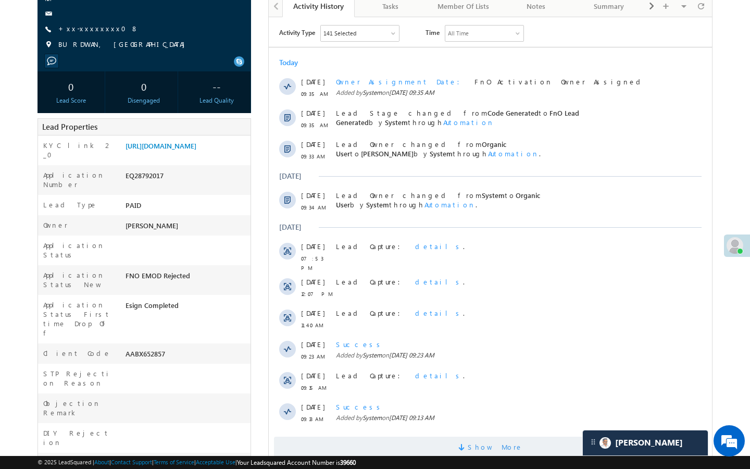
click at [435, 441] on span "Show More" at bounding box center [490, 447] width 433 height 21
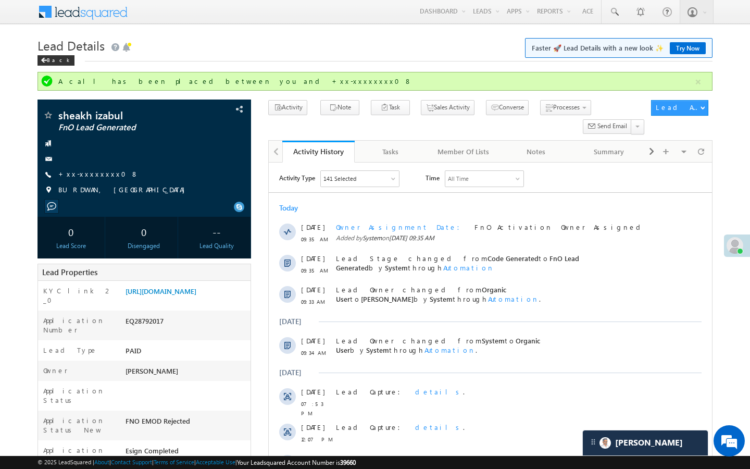
scroll to position [0, 0]
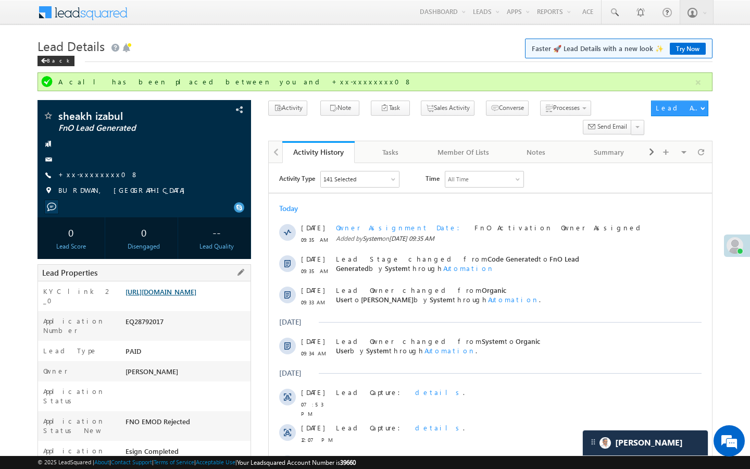
click at [193, 290] on link "https://angelbroking1-pk3em7sa.customui-test.leadsquared.com?leadId=76fe4ccd-93…" at bounding box center [161, 291] width 71 height 9
drag, startPoint x: 613, startPoint y: 8, endPoint x: 613, endPoint y: 408, distance: 400.1
click at [615, 10] on span at bounding box center [614, 12] width 10 height 10
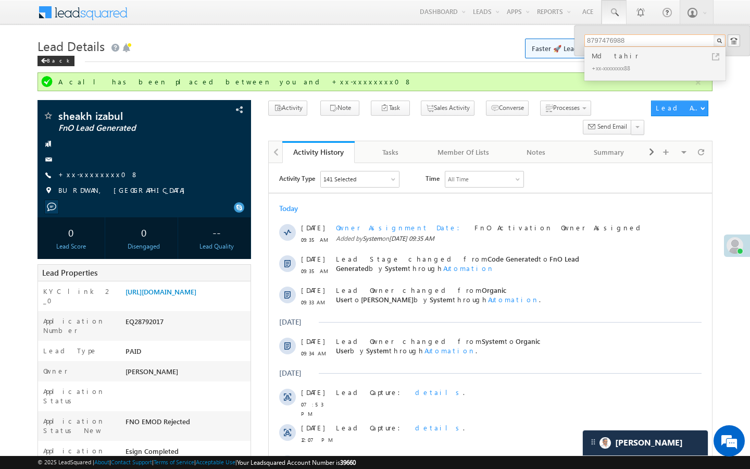
type input "8797476988"
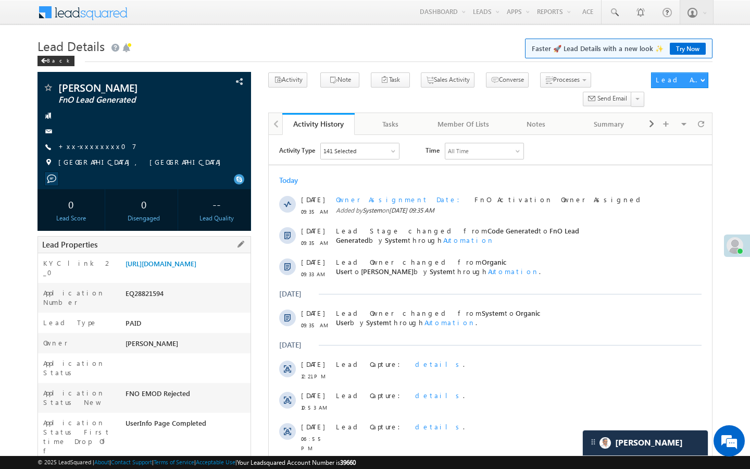
click at [218, 273] on div "[URL][DOMAIN_NAME]" at bounding box center [187, 265] width 128 height 15
click at [196, 265] on link "[URL][DOMAIN_NAME]" at bounding box center [161, 263] width 71 height 9
click at [99, 149] on link "+xx-xxxxxxxx07" at bounding box center [97, 146] width 78 height 9
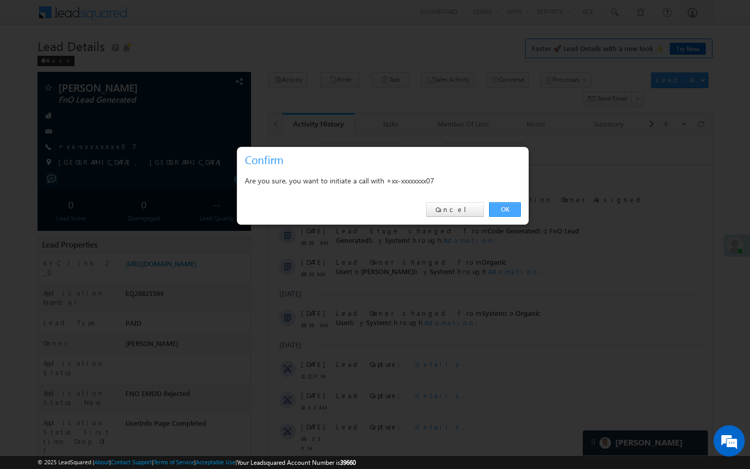
click at [495, 208] on link "OK" at bounding box center [505, 209] width 32 height 15
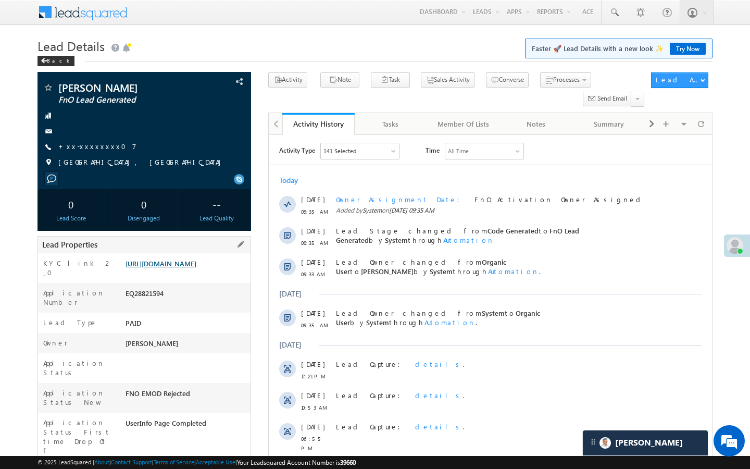
click at [196, 267] on link "[URL][DOMAIN_NAME]" at bounding box center [161, 263] width 71 height 9
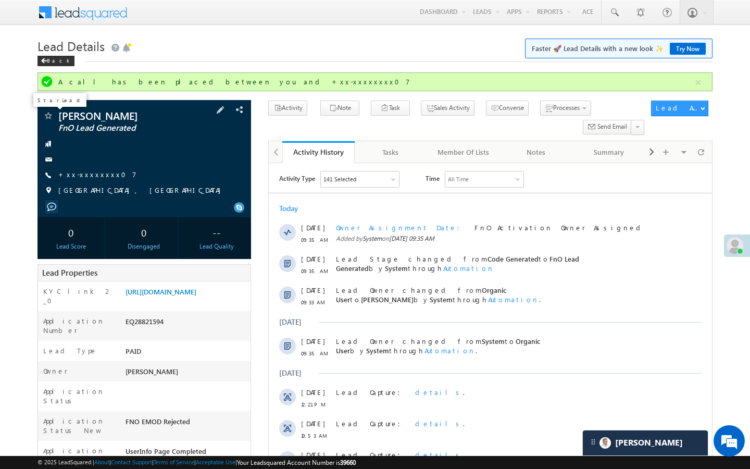
click at [51, 117] on span at bounding box center [48, 116] width 10 height 10
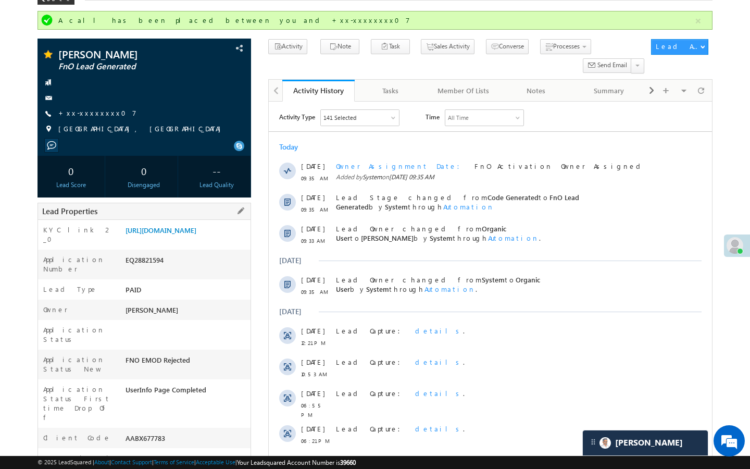
scroll to position [63, 0]
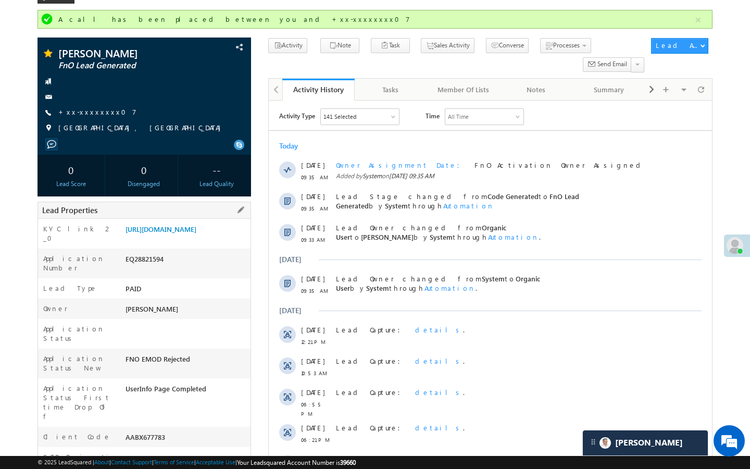
drag, startPoint x: 128, startPoint y: 407, endPoint x: 185, endPoint y: 407, distance: 57.8
click at [185, 432] on div "AABX677783" at bounding box center [187, 439] width 128 height 15
copy div "AABX677783"
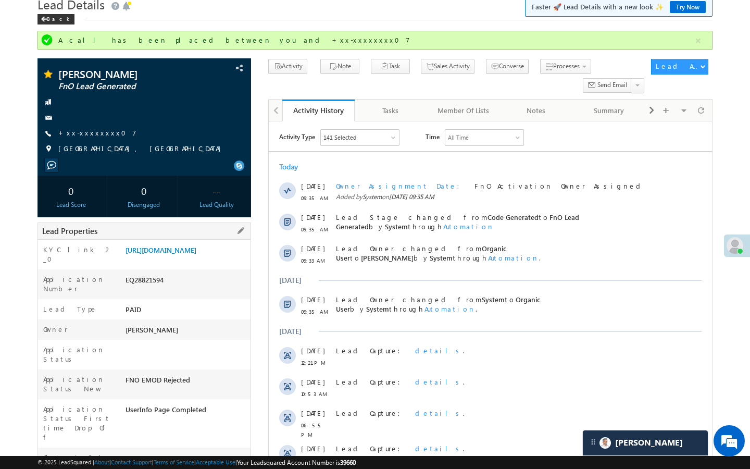
scroll to position [0, 0]
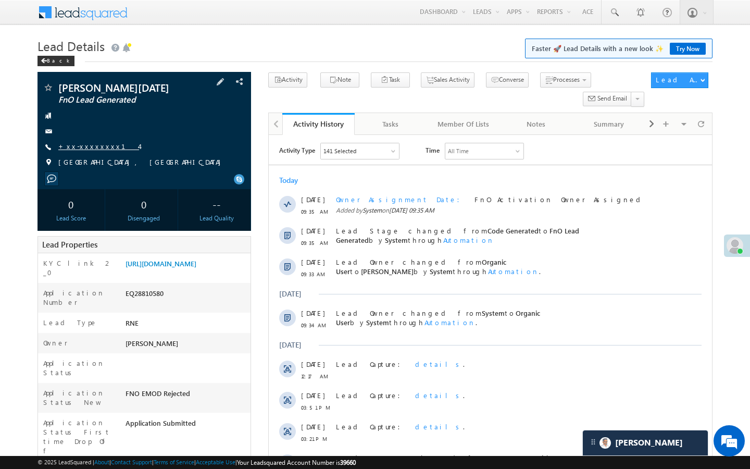
click at [97, 150] on link "+xx-xxxxxxxx14" at bounding box center [98, 146] width 81 height 9
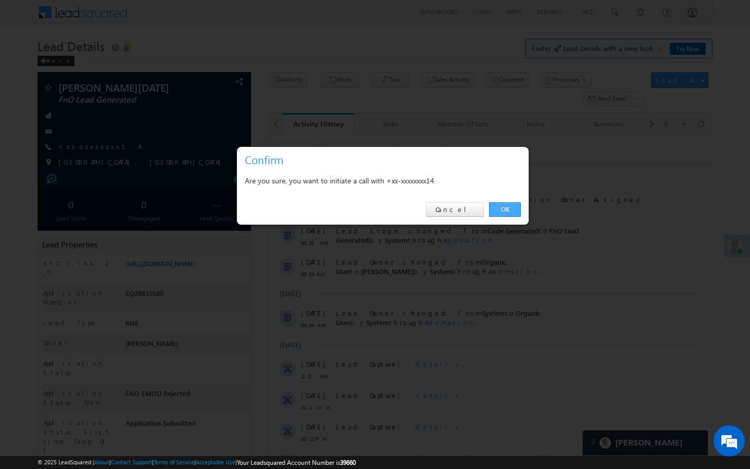
drag, startPoint x: 505, startPoint y: 210, endPoint x: 39, endPoint y: 126, distance: 473.7
click at [505, 210] on link "OK" at bounding box center [505, 209] width 32 height 15
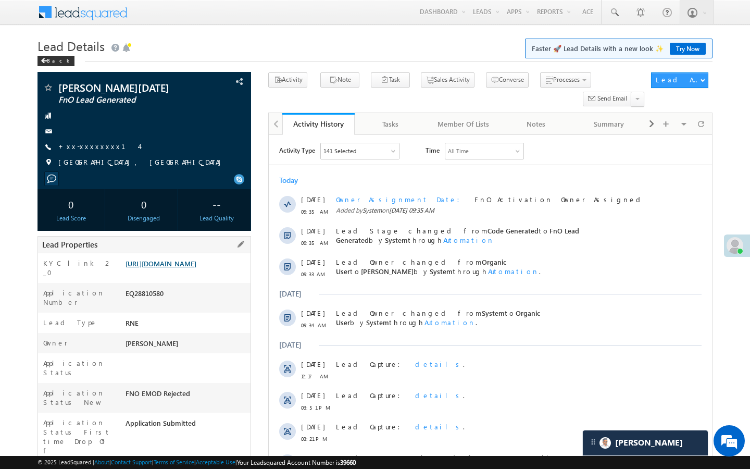
click at [196, 267] on link "https://angelbroking1-pk3em7sa.customui-test.leadsquared.com?leadId=90d771c5-a3…" at bounding box center [161, 263] width 71 height 9
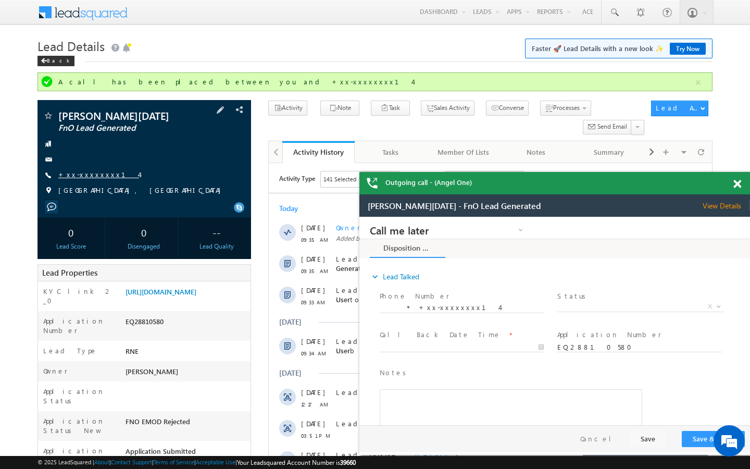
click at [94, 177] on link "+xx-xxxxxxxx14" at bounding box center [98, 174] width 81 height 9
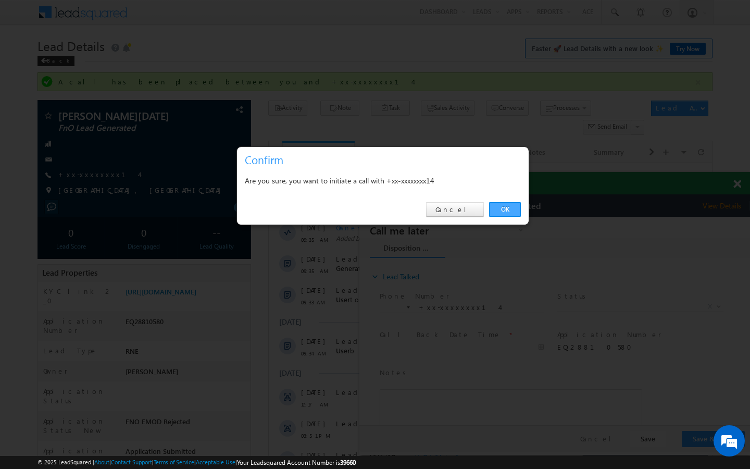
click at [506, 206] on link "OK" at bounding box center [505, 209] width 32 height 15
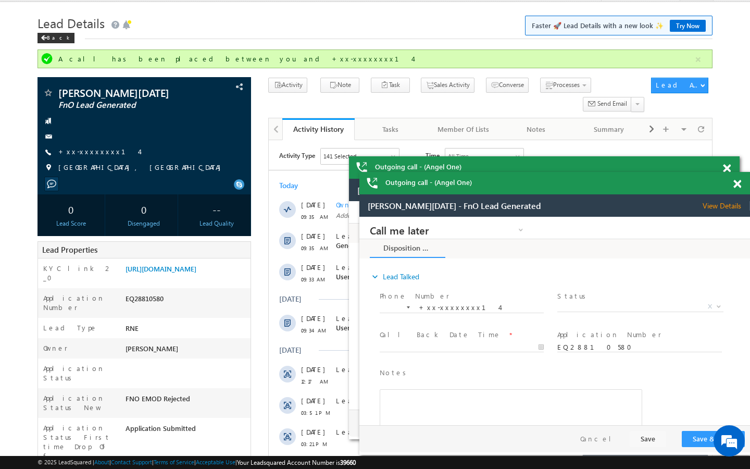
scroll to position [42, 0]
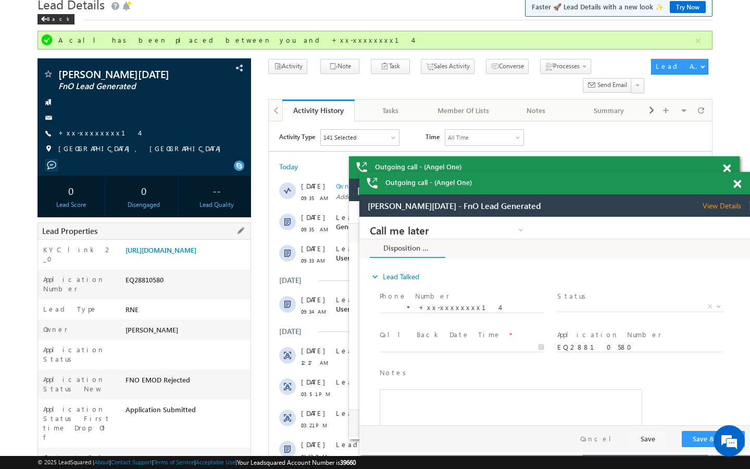
drag, startPoint x: 127, startPoint y: 418, endPoint x: 190, endPoint y: 420, distance: 63.1
click at [191, 453] on div "AABX668365" at bounding box center [187, 460] width 128 height 15
copy div "AABX668365"
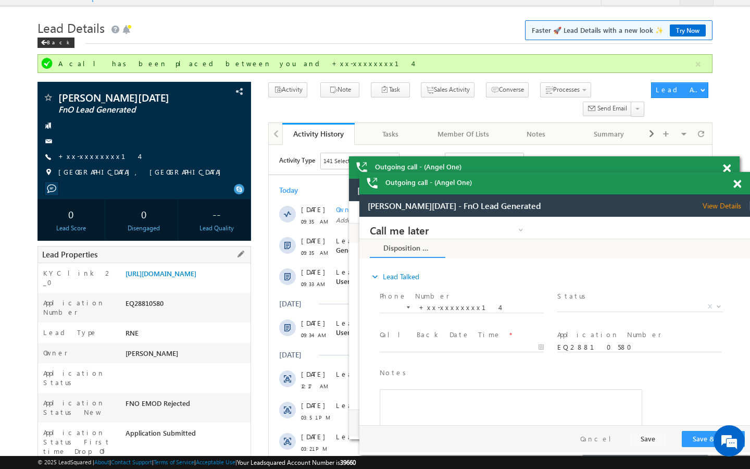
scroll to position [0, 0]
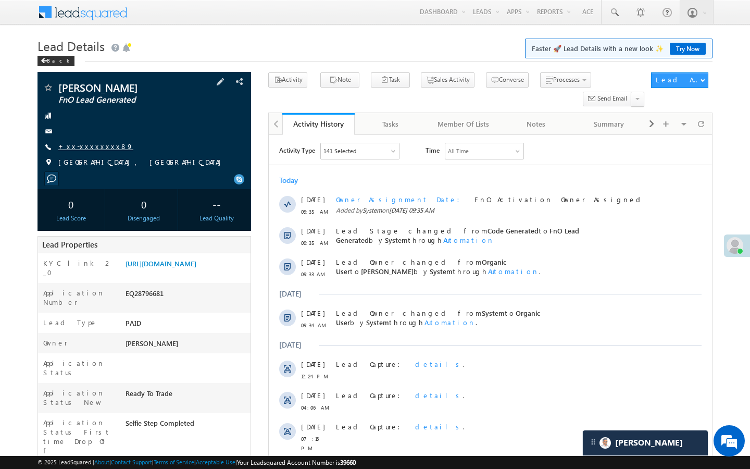
click at [84, 145] on link "+xx-xxxxxxxx89" at bounding box center [95, 146] width 75 height 9
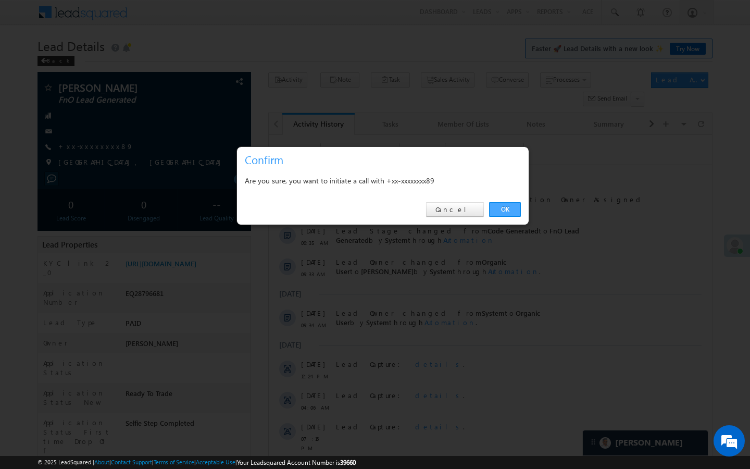
click at [502, 208] on link "OK" at bounding box center [505, 209] width 32 height 15
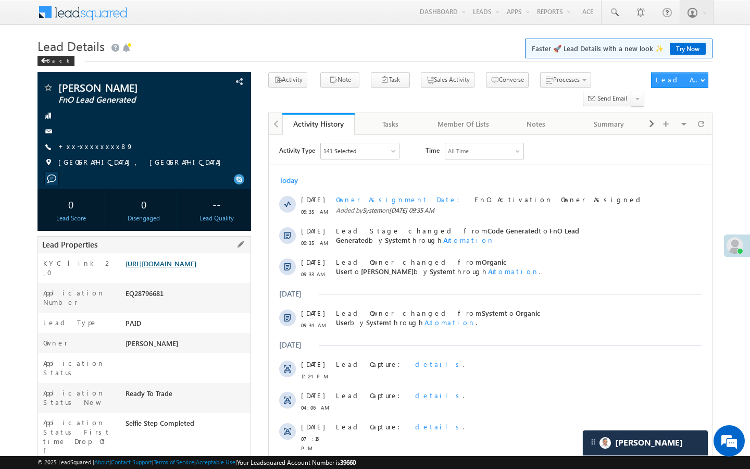
click at [196, 268] on link "[URL][DOMAIN_NAME]" at bounding box center [161, 263] width 71 height 9
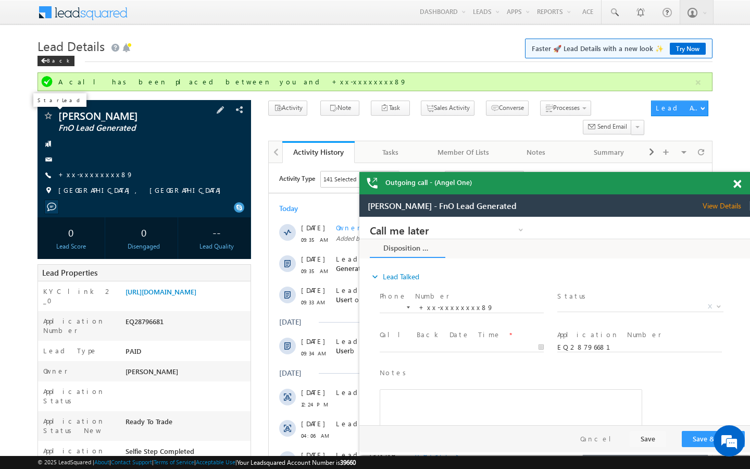
click at [51, 118] on span at bounding box center [48, 116] width 10 height 10
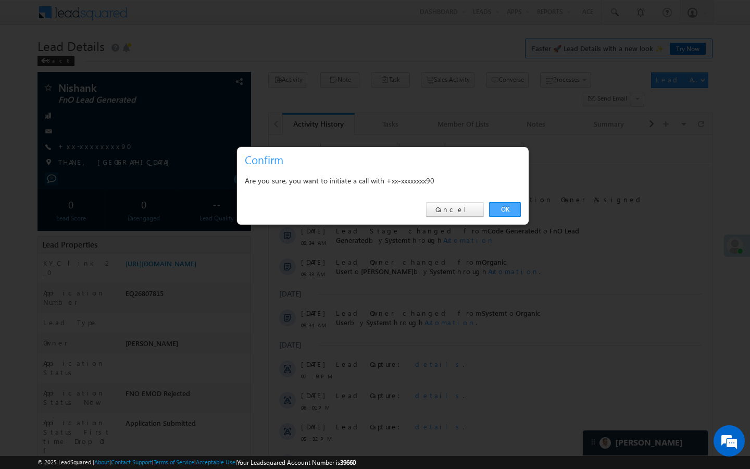
click at [509, 211] on link "OK" at bounding box center [505, 209] width 32 height 15
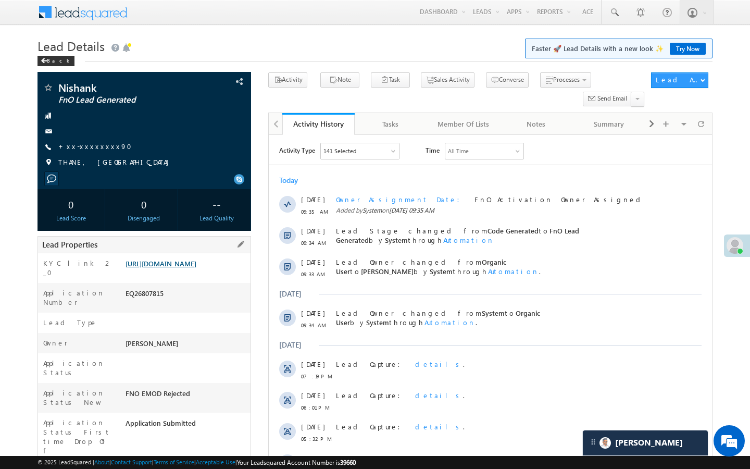
click at [196, 268] on link "https://angelbroking1-pk3em7sa.customui-test.leadsquared.com?leadId=70b6ca51-4e…" at bounding box center [161, 263] width 71 height 9
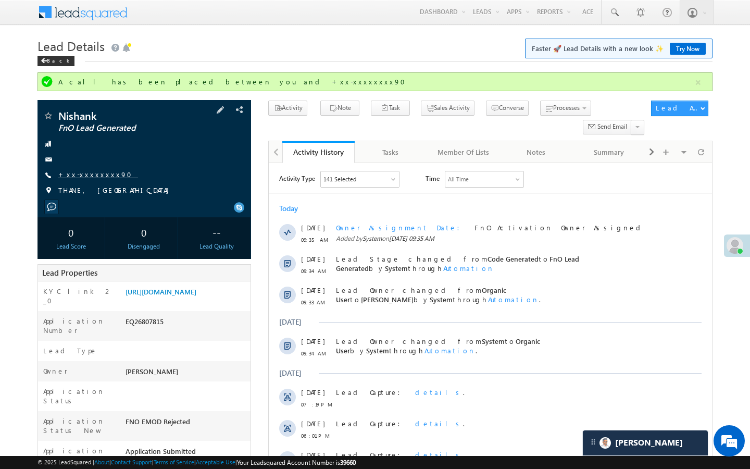
click at [91, 172] on link "+xx-xxxxxxxx90" at bounding box center [98, 174] width 80 height 9
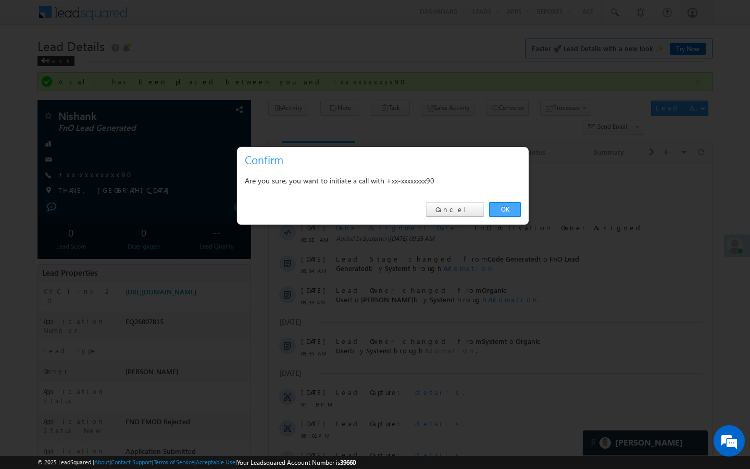
click at [509, 207] on link "OK" at bounding box center [505, 209] width 32 height 15
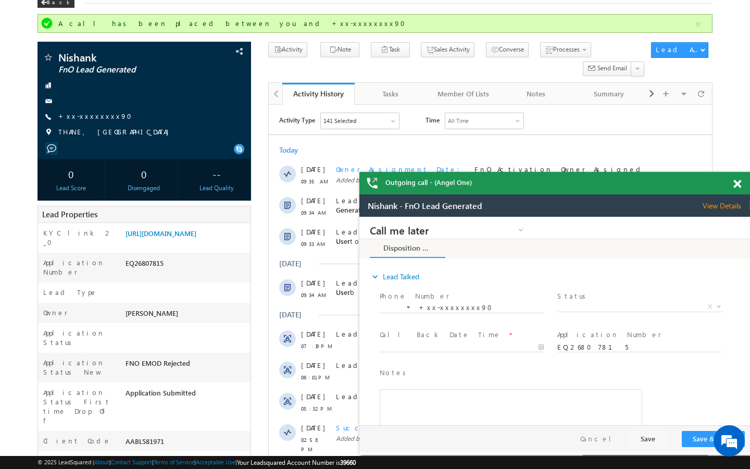
scroll to position [63, 0]
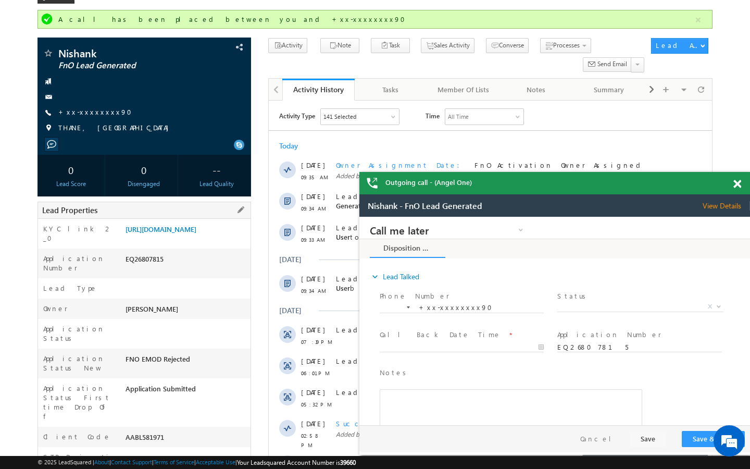
drag, startPoint x: 123, startPoint y: 401, endPoint x: 185, endPoint y: 401, distance: 62.0
click at [185, 432] on div "AABL581971" at bounding box center [187, 439] width 128 height 15
copy div "AABL581971"
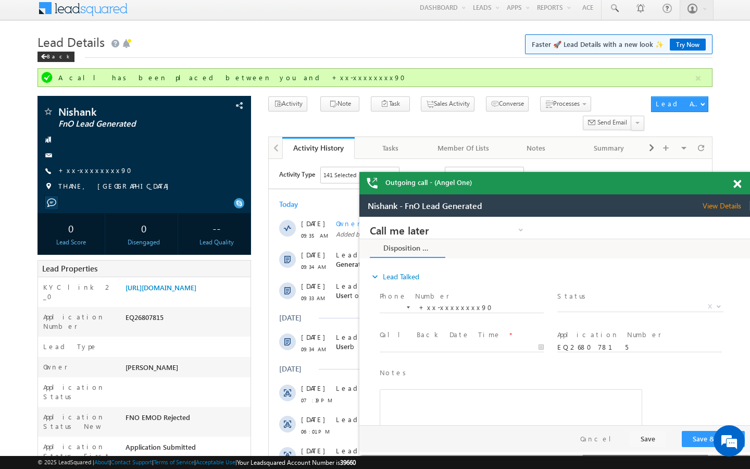
scroll to position [0, 0]
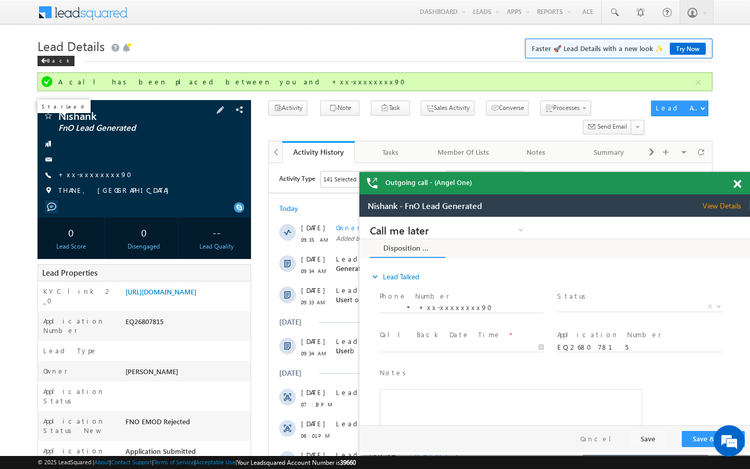
click at [50, 117] on span at bounding box center [48, 116] width 10 height 10
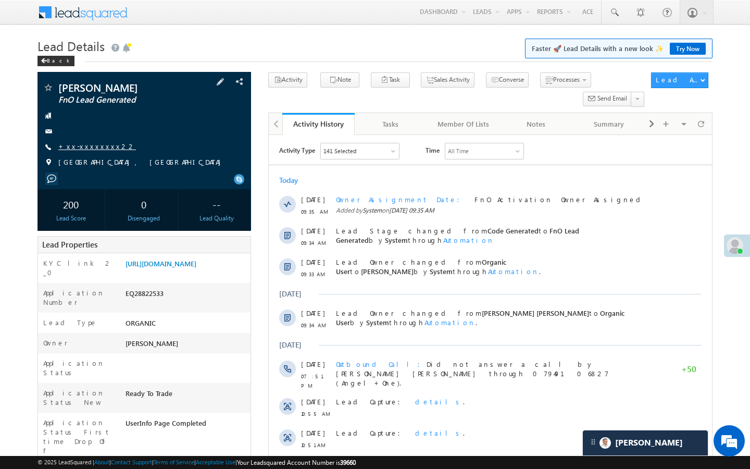
click at [94, 144] on link "+xx-xxxxxxxx22" at bounding box center [97, 146] width 78 height 9
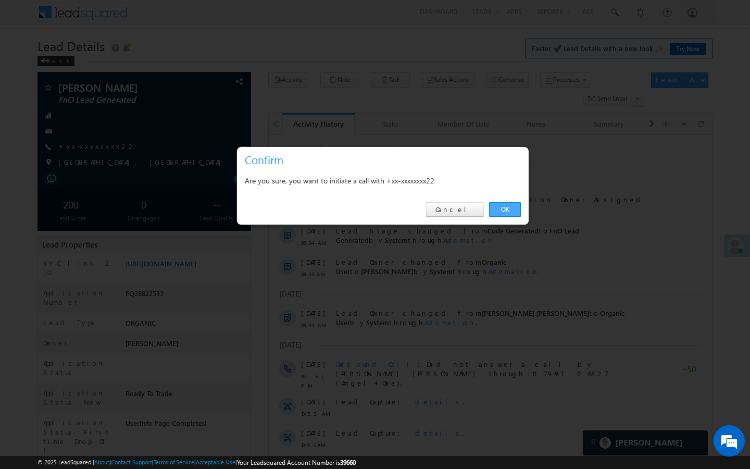
click at [509, 208] on link "OK" at bounding box center [505, 209] width 32 height 15
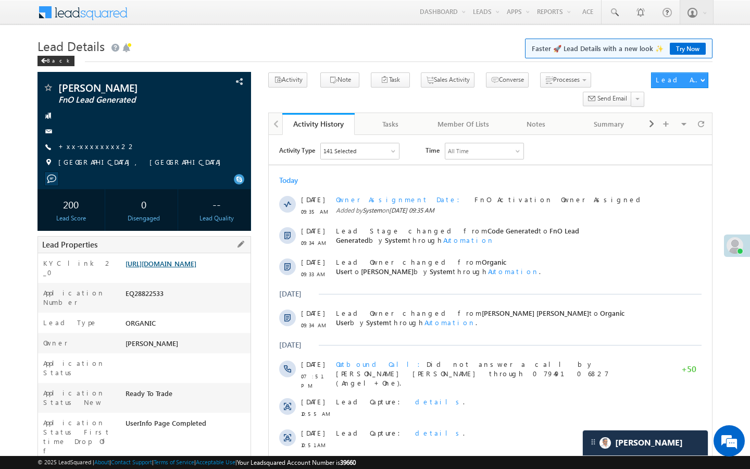
click at [196, 268] on link "[URL][DOMAIN_NAME]" at bounding box center [161, 263] width 71 height 9
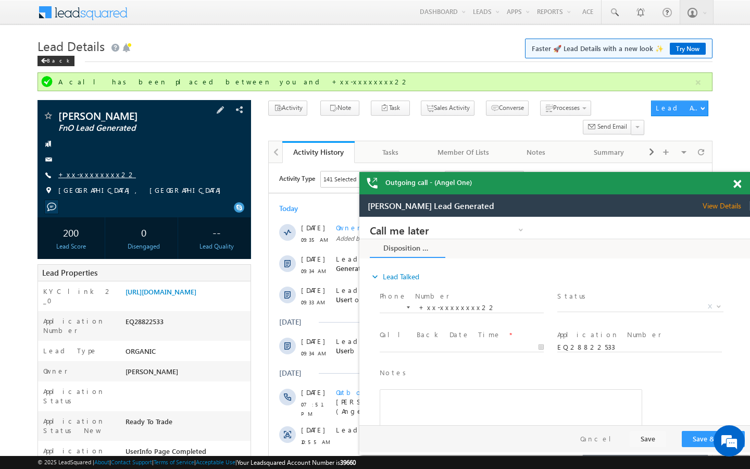
click at [89, 175] on link "+xx-xxxxxxxx22" at bounding box center [97, 174] width 78 height 9
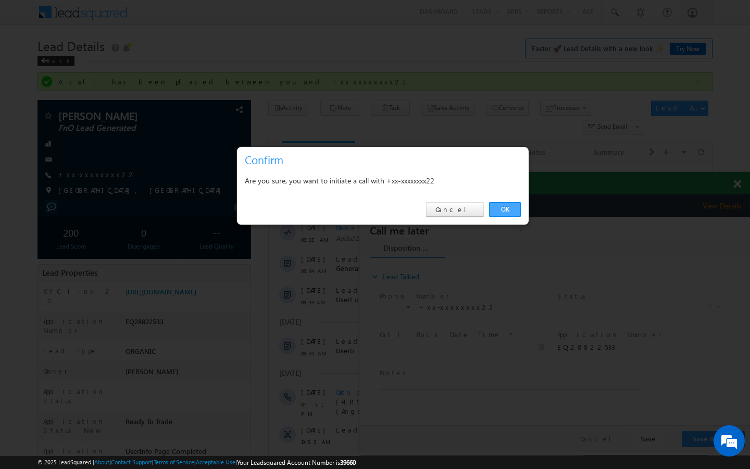
click at [499, 207] on link "OK" at bounding box center [505, 209] width 32 height 15
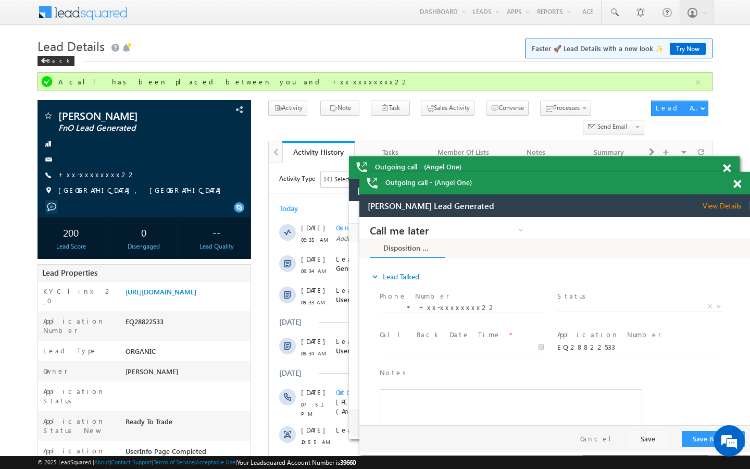
click at [499, 207] on div "[PERSON_NAME] - FnO Lead Generated View Details Change Lead" at bounding box center [554, 205] width 391 height 22
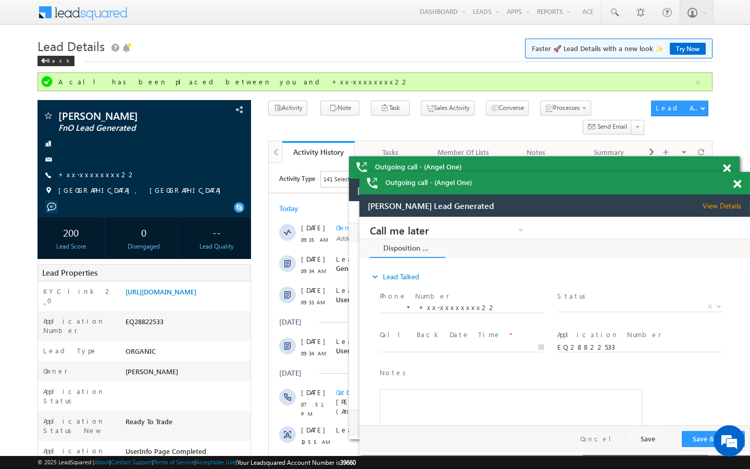
click at [499, 207] on div "[PERSON_NAME] - FnO Lead Generated View Details Change Lead" at bounding box center [554, 205] width 391 height 22
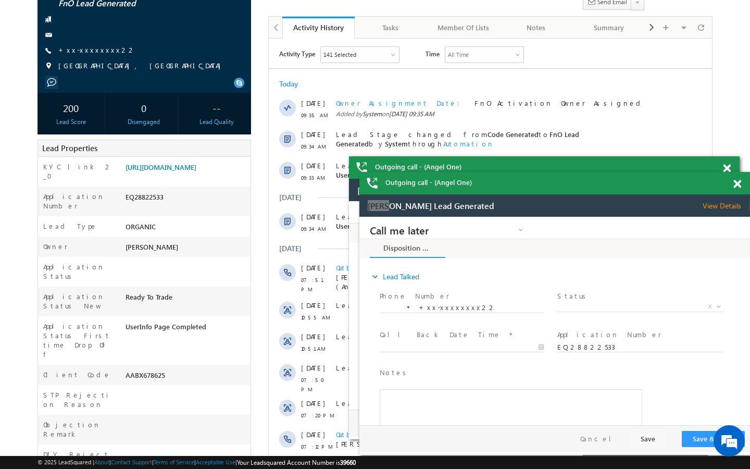
scroll to position [125, 0]
drag, startPoint x: 125, startPoint y: 335, endPoint x: 191, endPoint y: 335, distance: 66.2
click at [192, 369] on div "AABX678625" at bounding box center [187, 376] width 128 height 15
copy div "AABX678625"
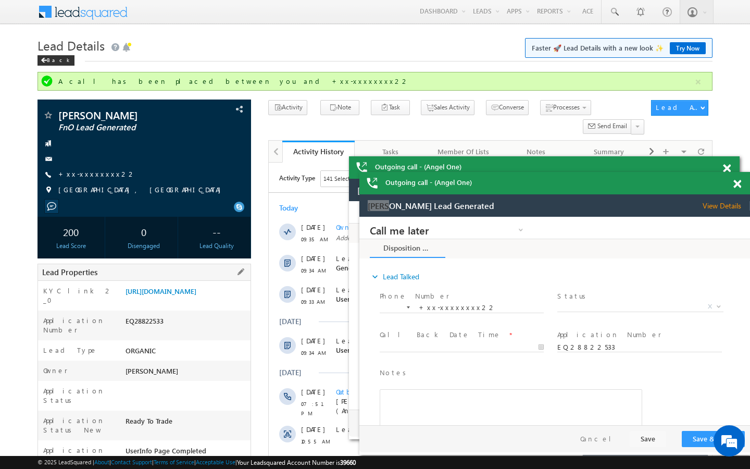
scroll to position [0, 0]
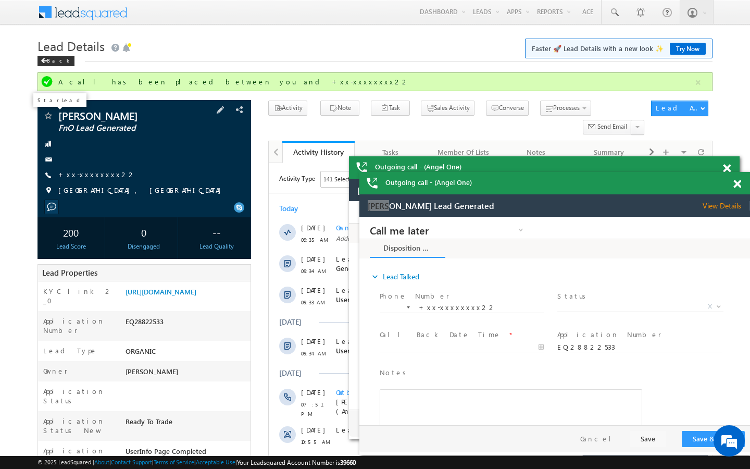
click at [50, 118] on span at bounding box center [48, 116] width 10 height 10
